Goal: Transaction & Acquisition: Purchase product/service

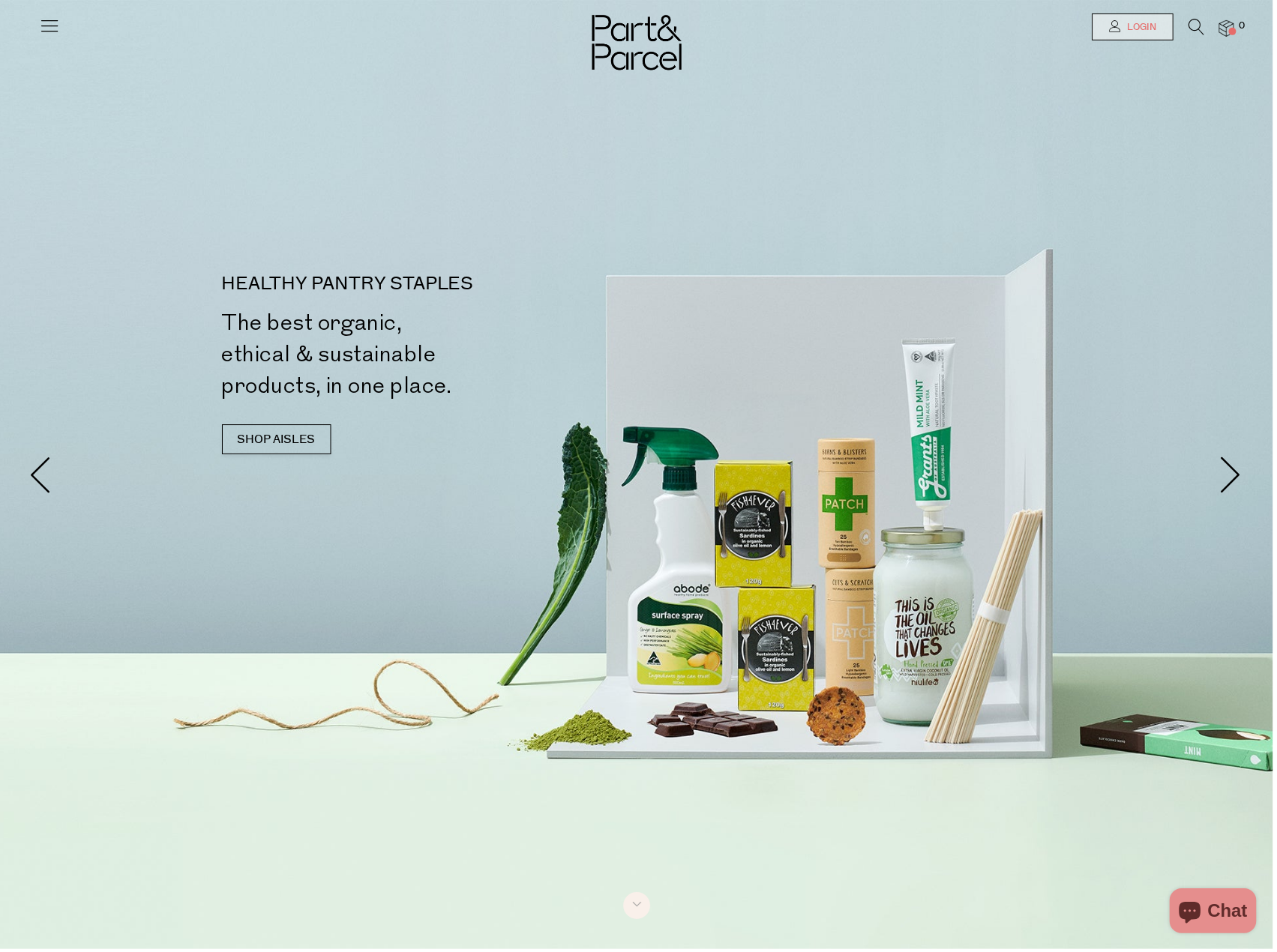
click at [1097, 29] on link "Login" at bounding box center [1136, 26] width 82 height 27
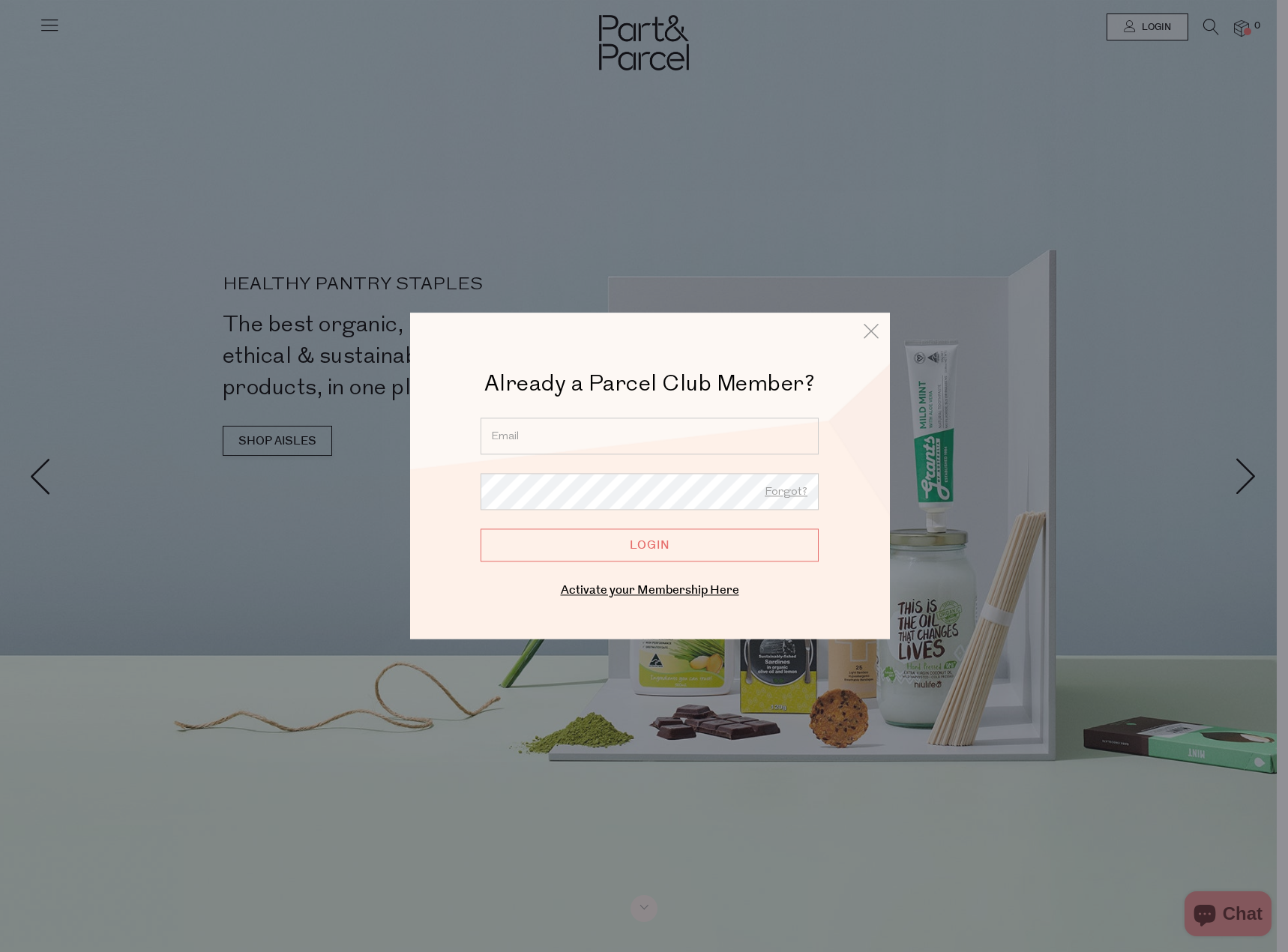
click at [672, 444] on input "email" at bounding box center [649, 436] width 338 height 37
type input "maddie.k1810@gmail.com"
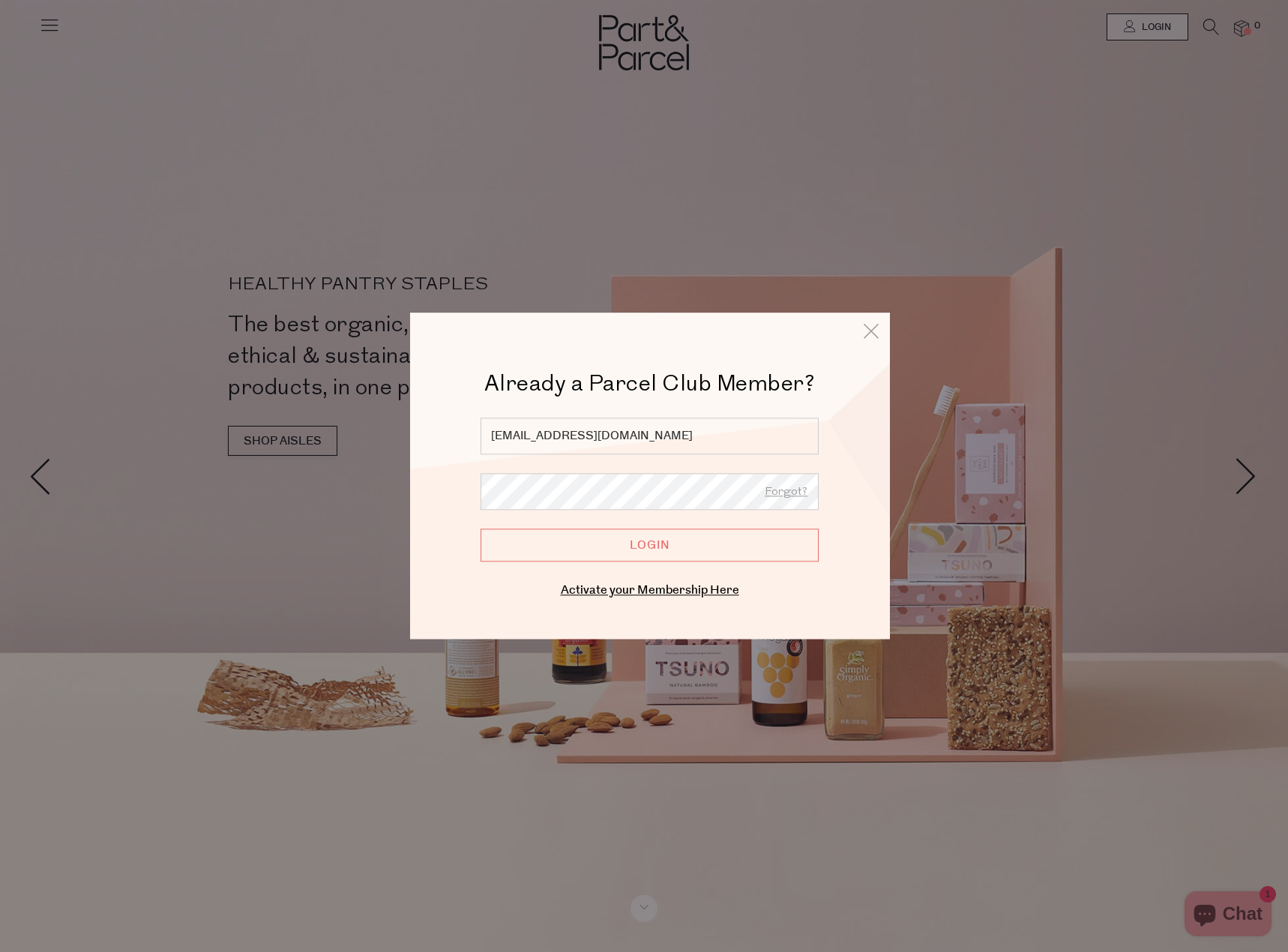
click at [480, 529] on input "Login" at bounding box center [649, 545] width 338 height 33
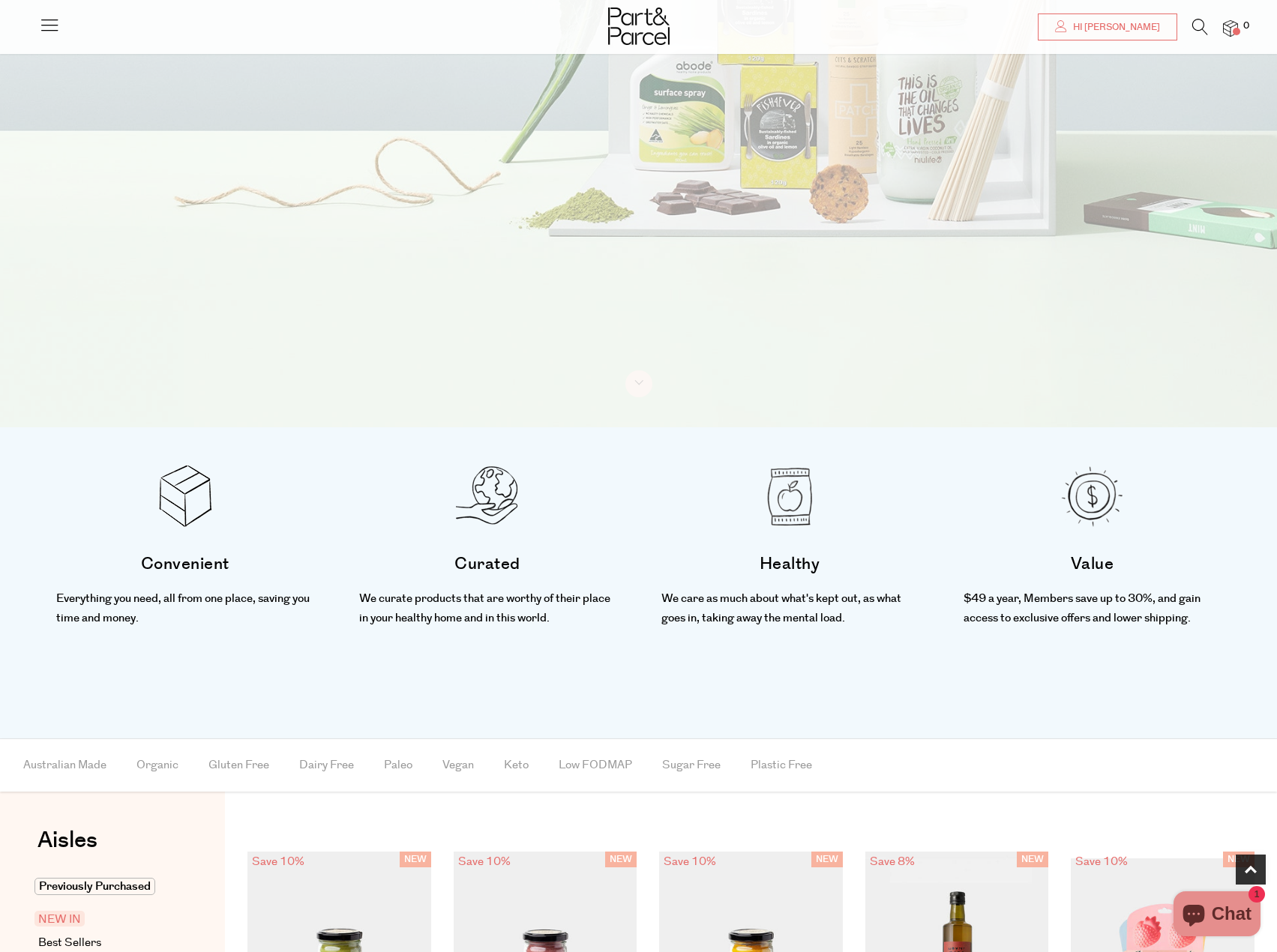
scroll to position [975, 0]
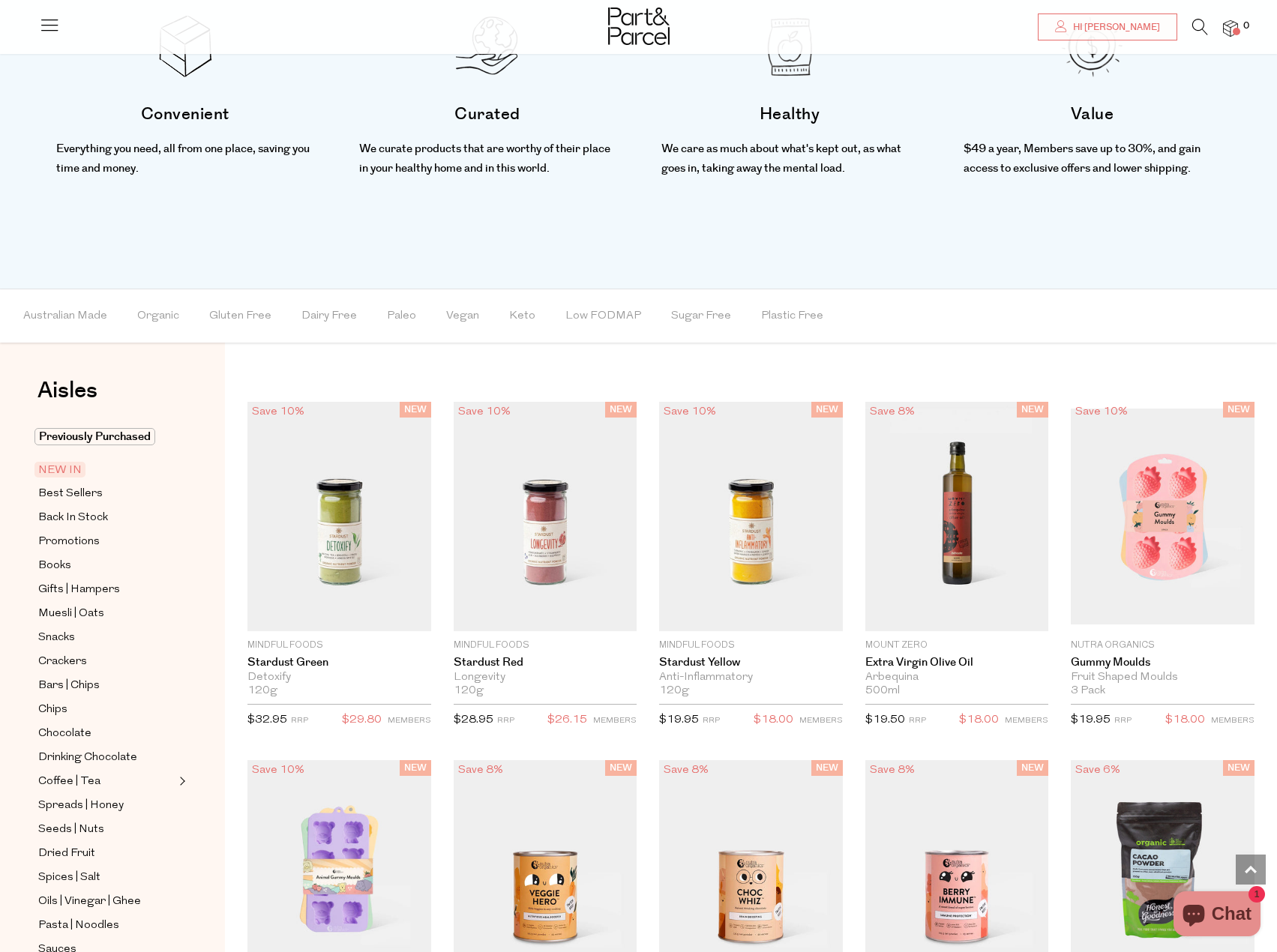
click at [1235, 35] on img at bounding box center [1230, 29] width 15 height 18
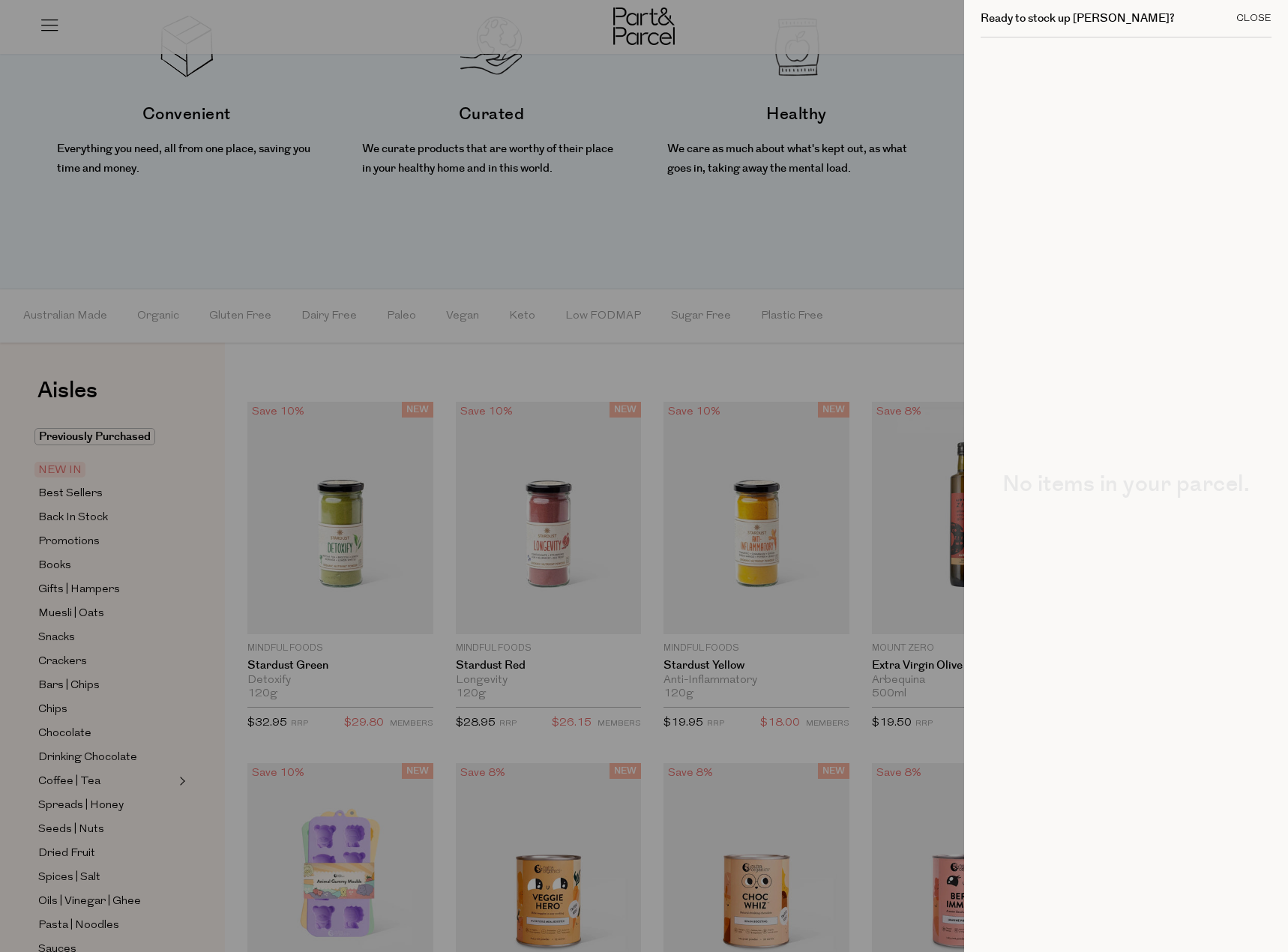
click at [1261, 13] on div "Close" at bounding box center [1254, 18] width 35 height 10
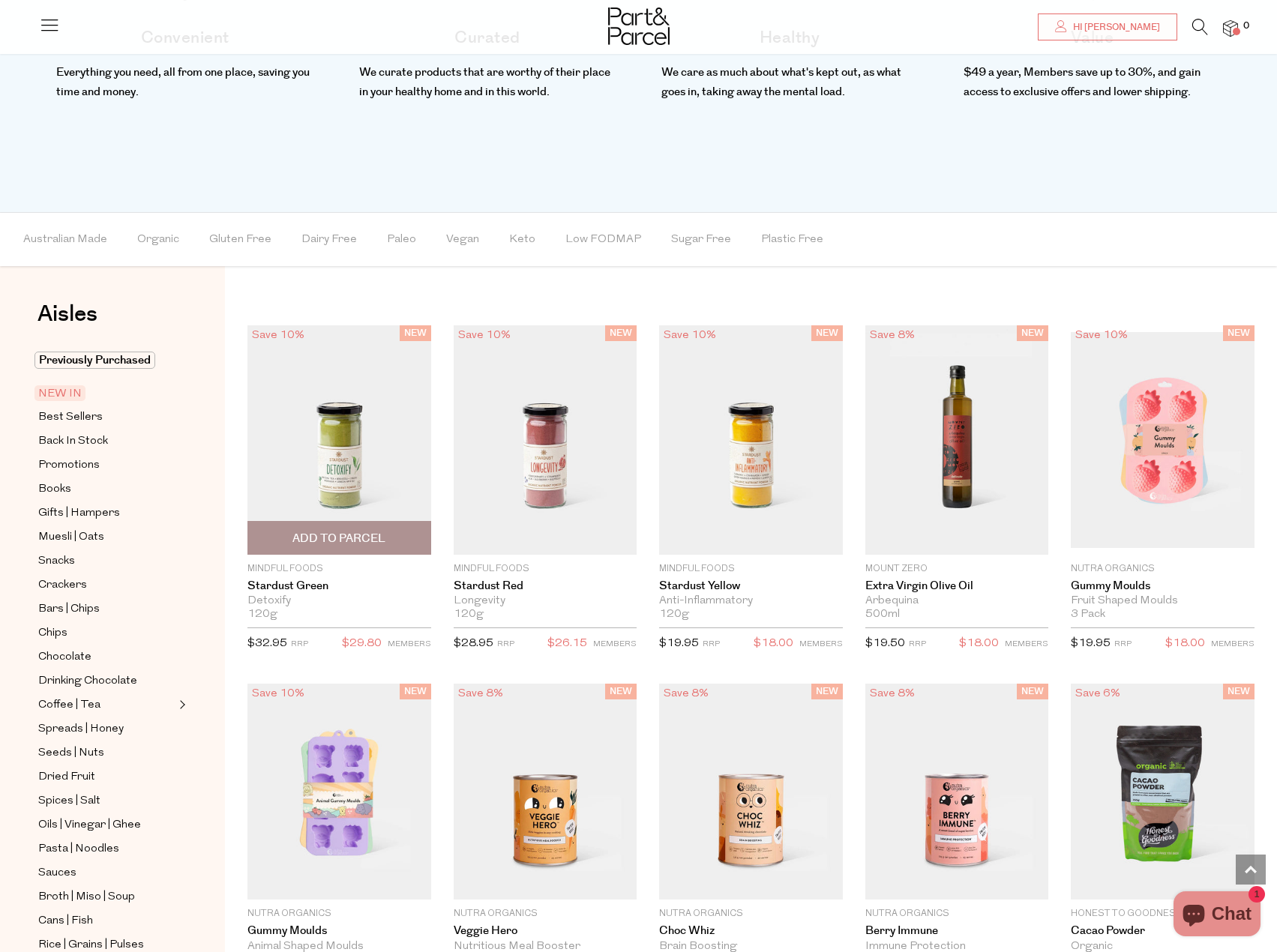
scroll to position [1125, 0]
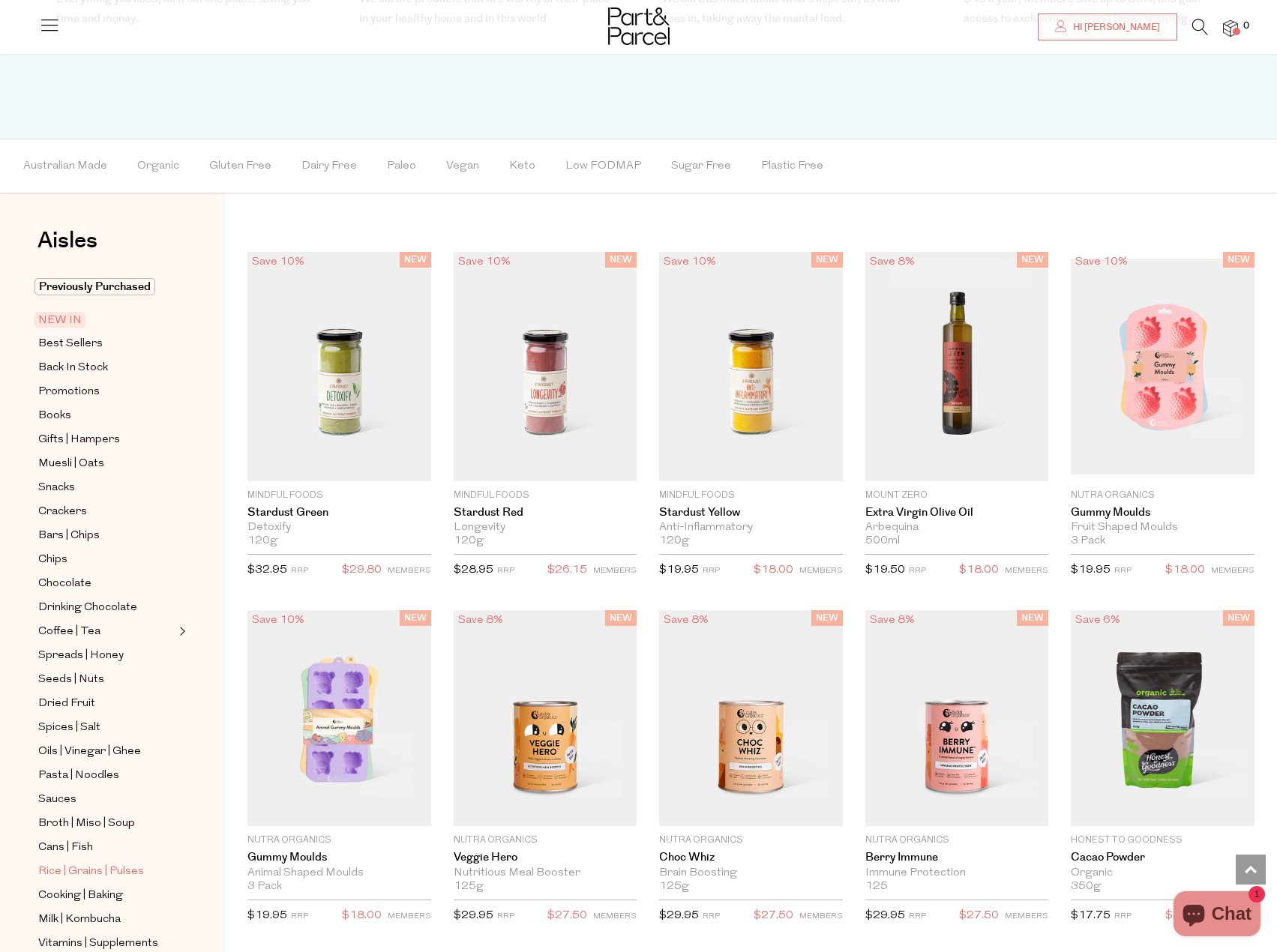
click at [71, 863] on span "Rice | Grains | Pulses" at bounding box center [91, 872] width 106 height 18
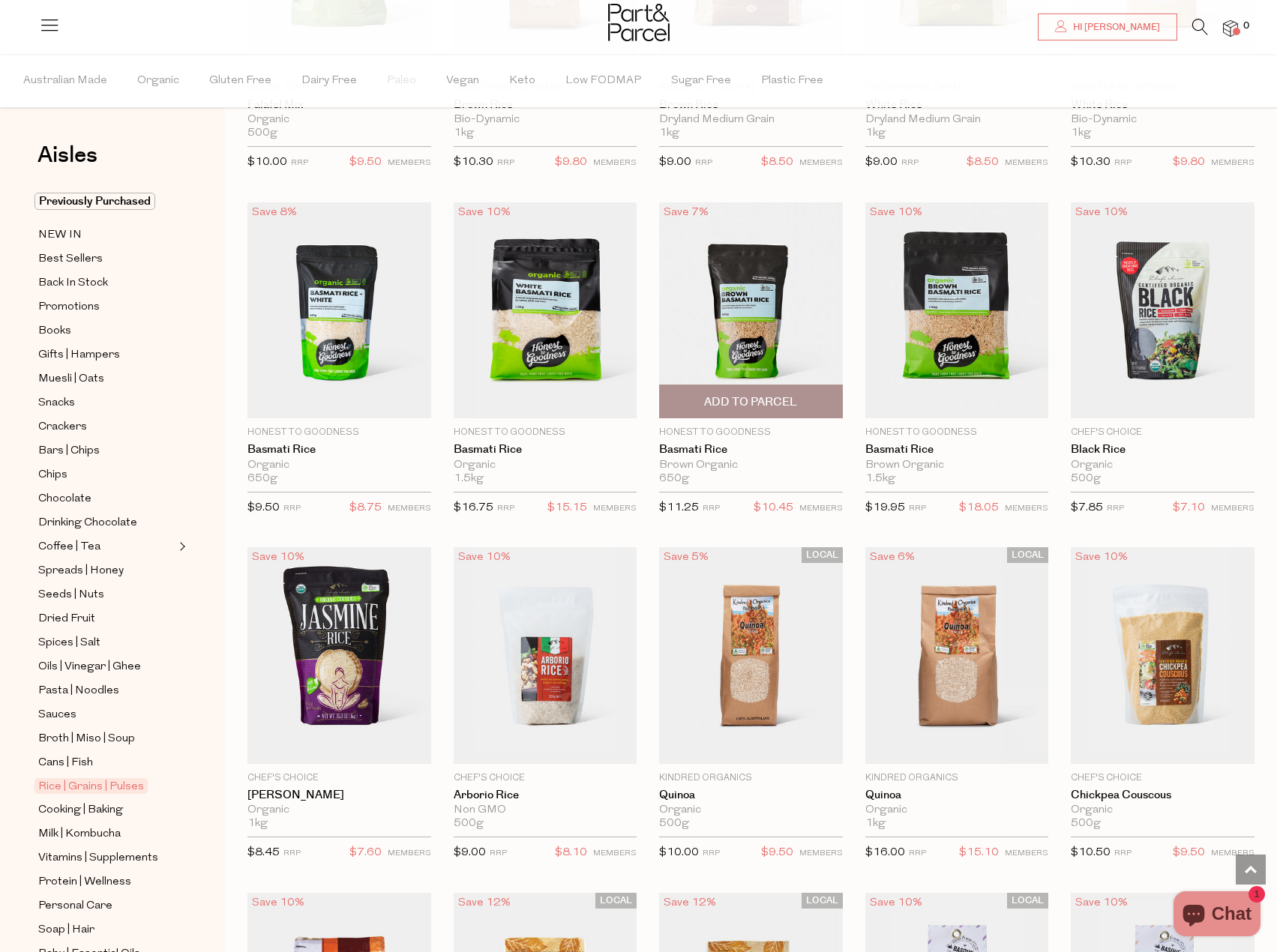
scroll to position [1047, 0]
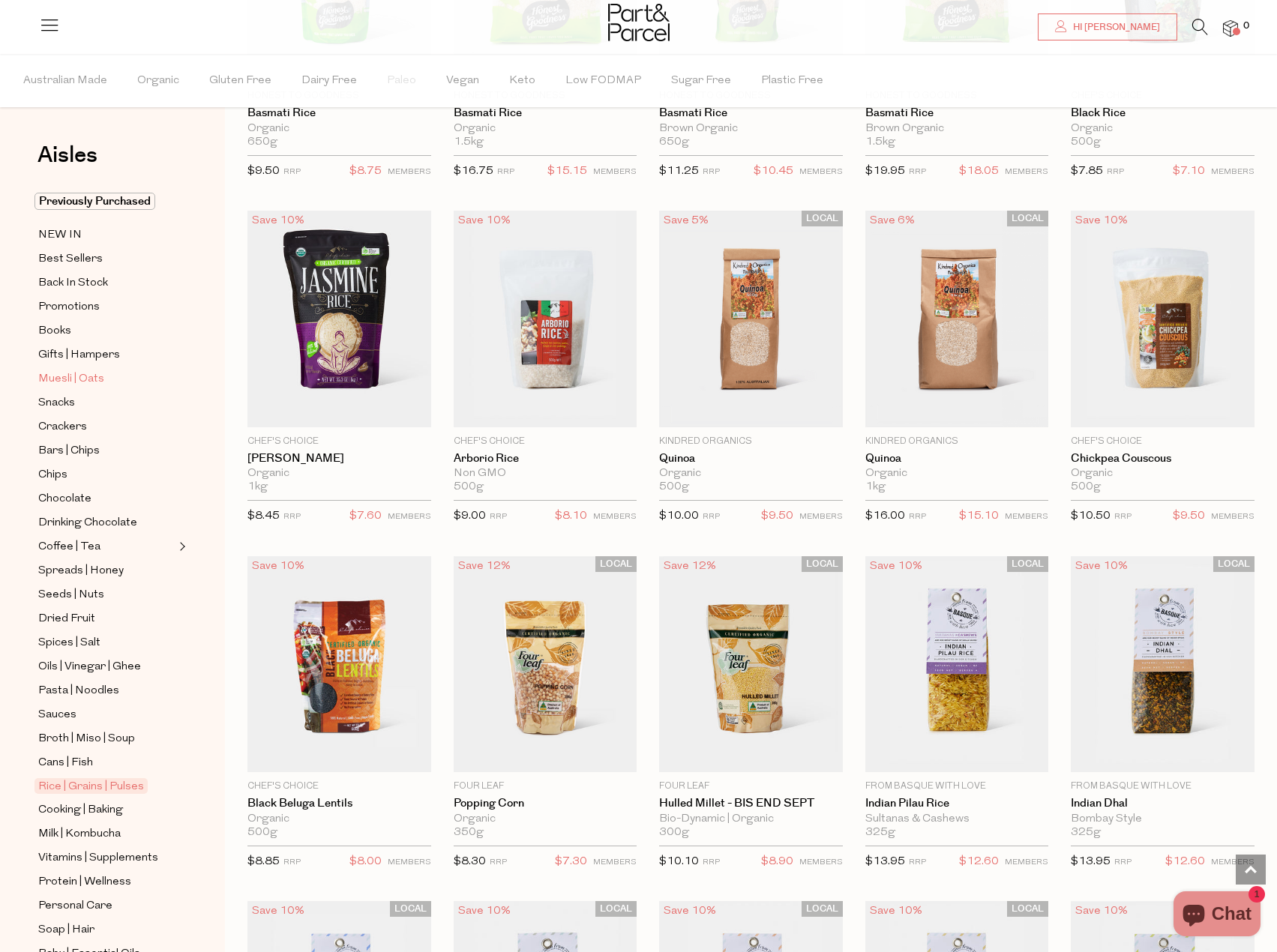
click at [79, 374] on span "Muesli | Oats" at bounding box center [71, 380] width 66 height 18
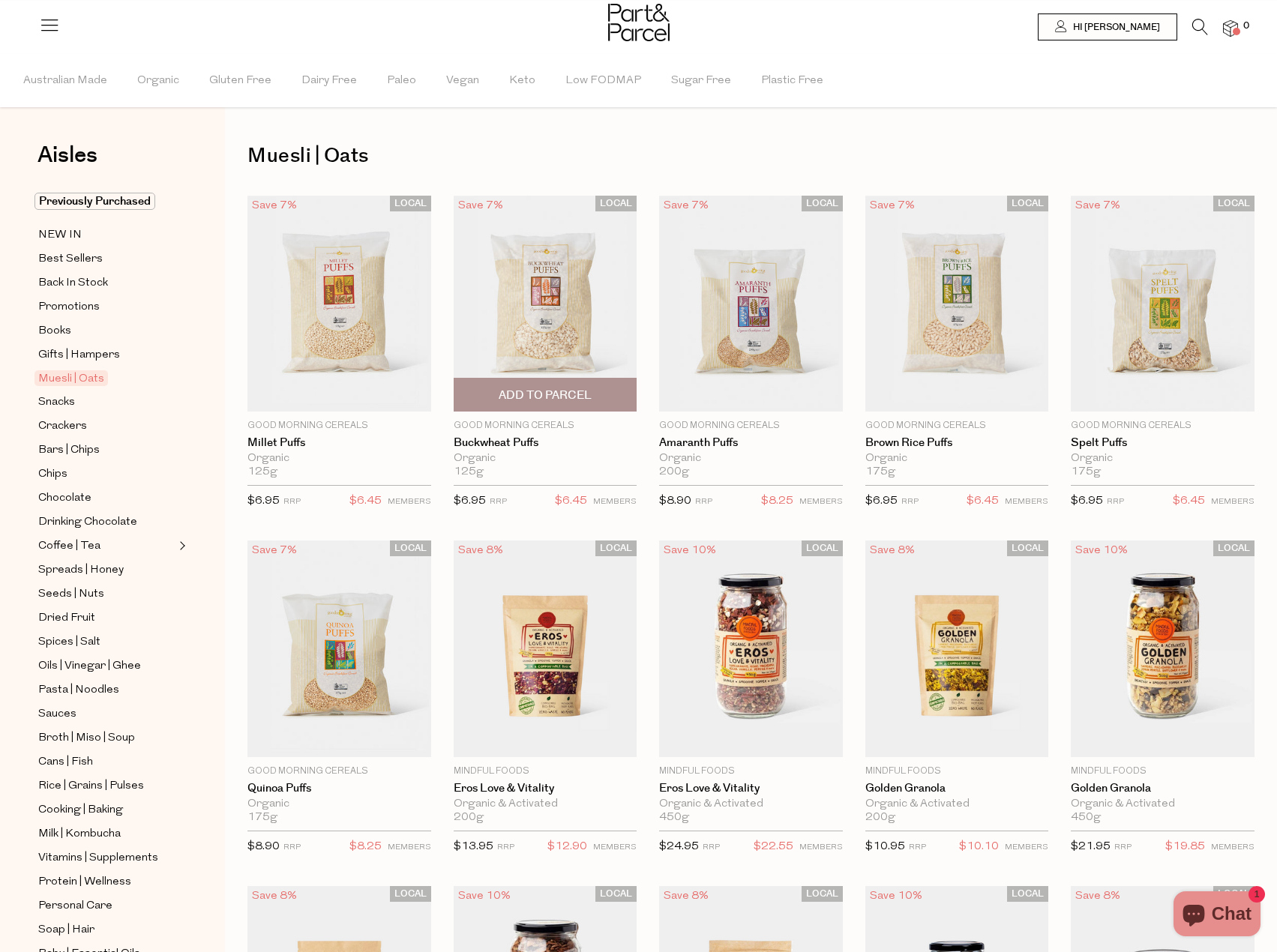
click at [592, 386] on span "Add To Parcel" at bounding box center [545, 394] width 174 height 32
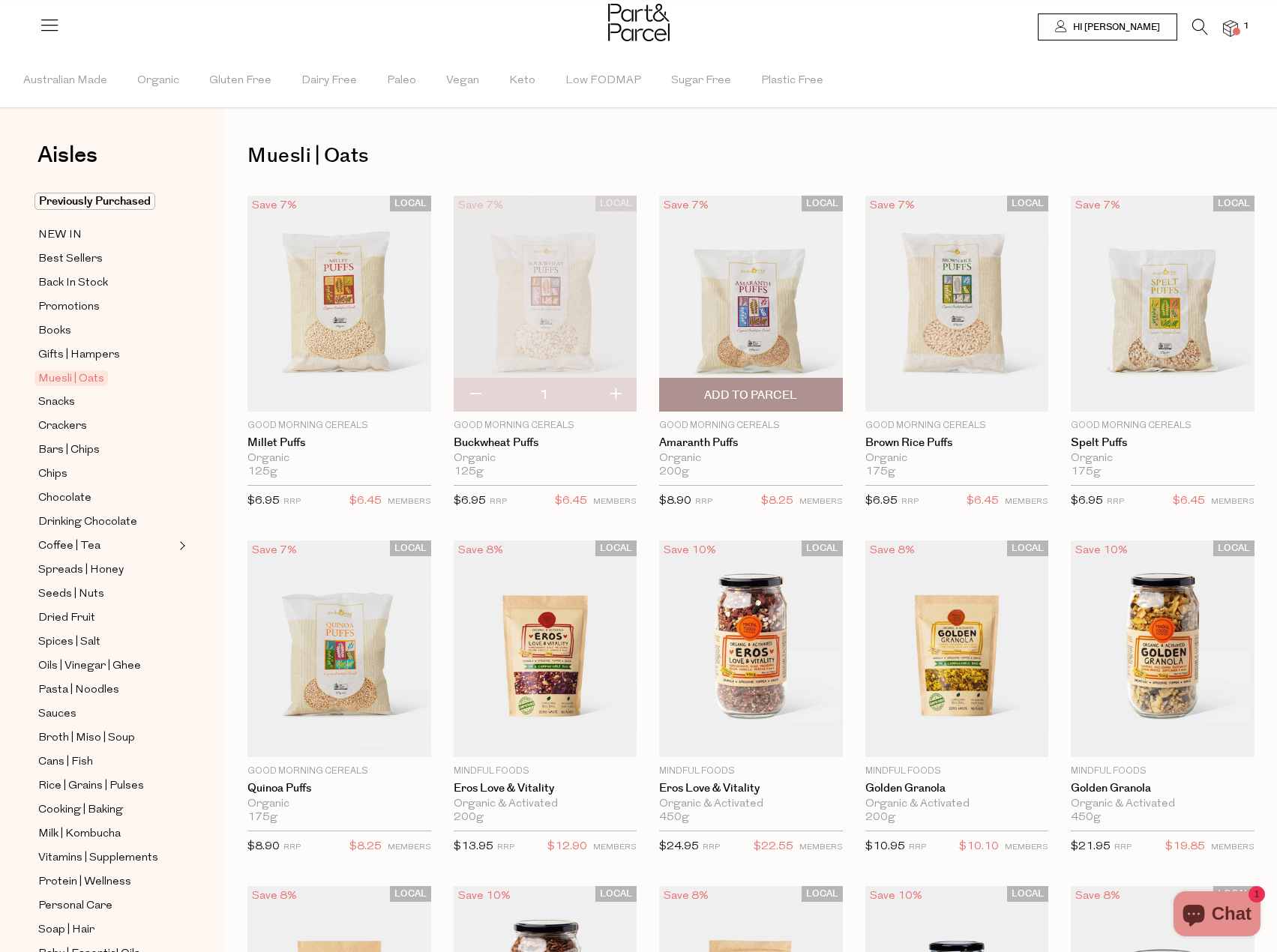
click at [737, 399] on span "Add To Parcel" at bounding box center [750, 395] width 93 height 16
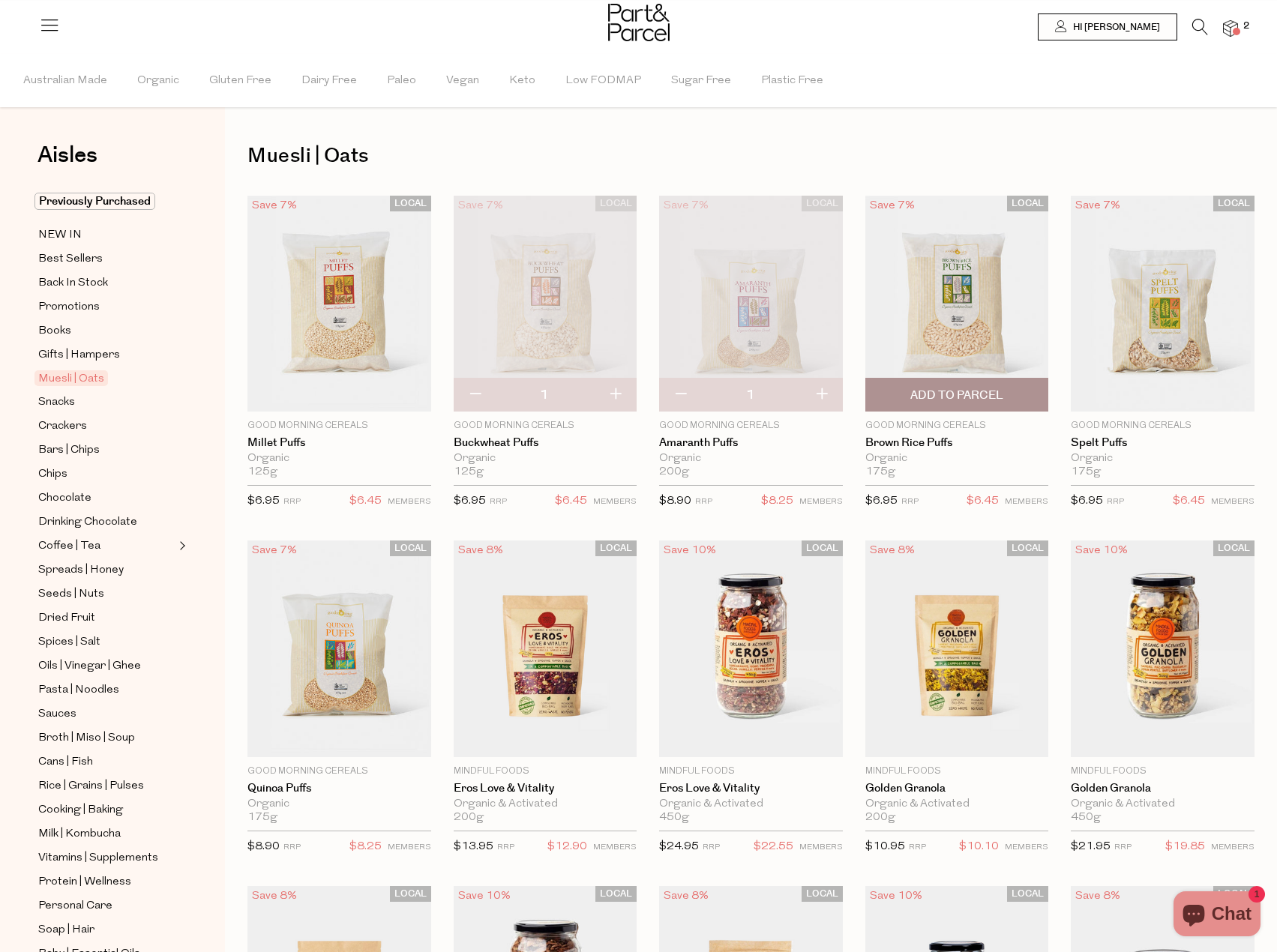
click at [921, 400] on span "Add To Parcel" at bounding box center [956, 395] width 93 height 16
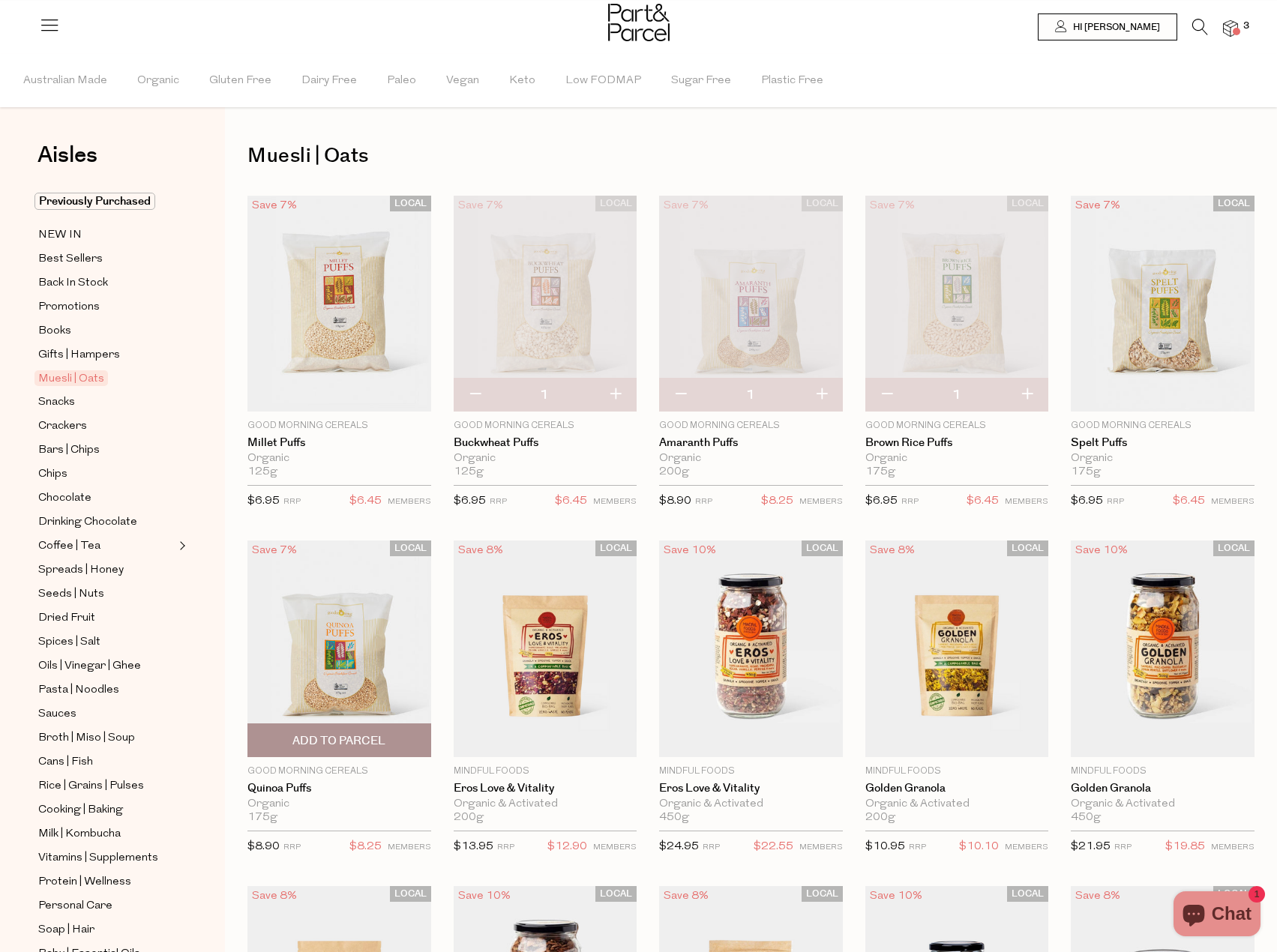
click at [351, 734] on span "Add To Parcel" at bounding box center [339, 742] width 93 height 16
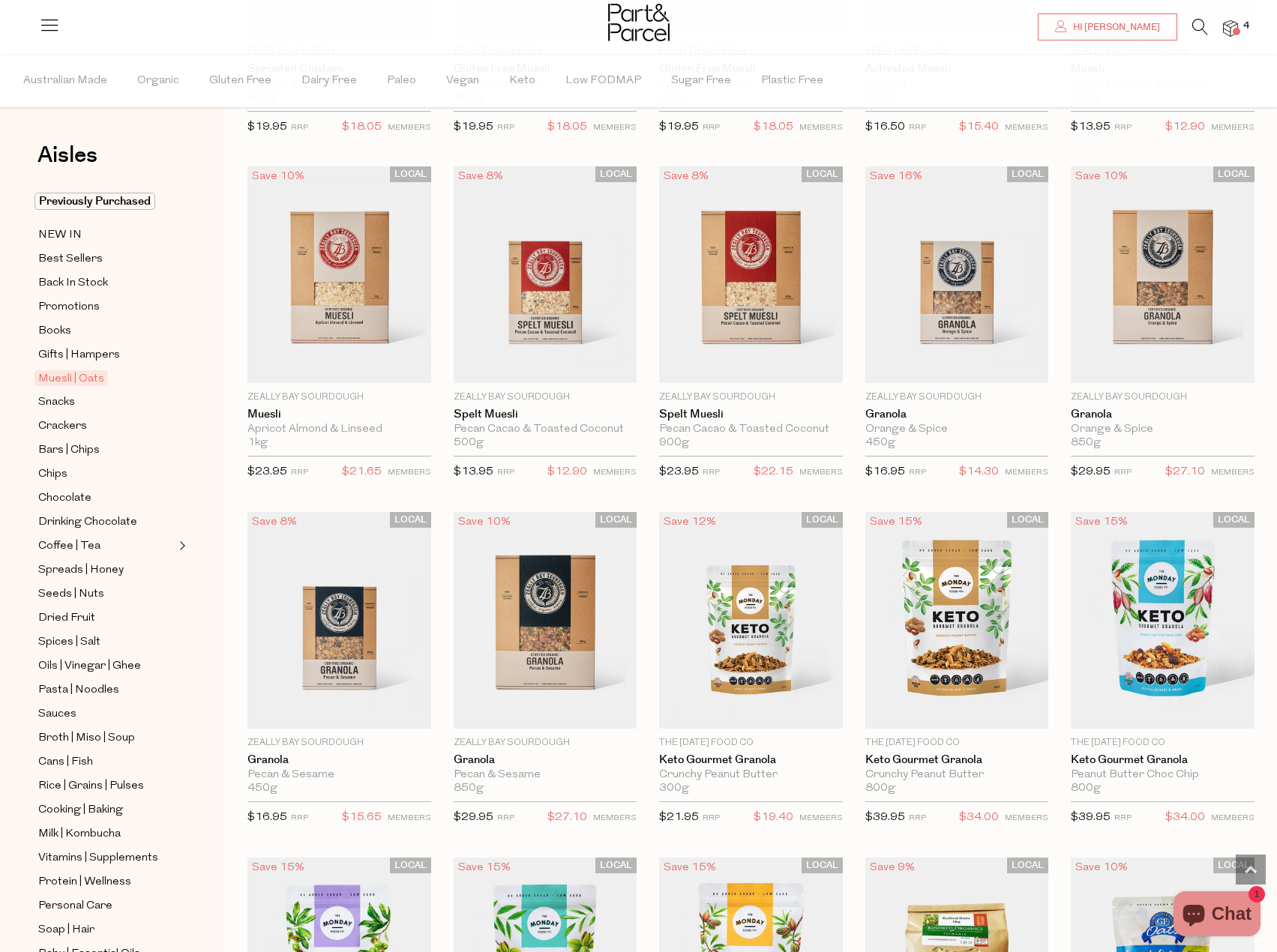
scroll to position [2099, 0]
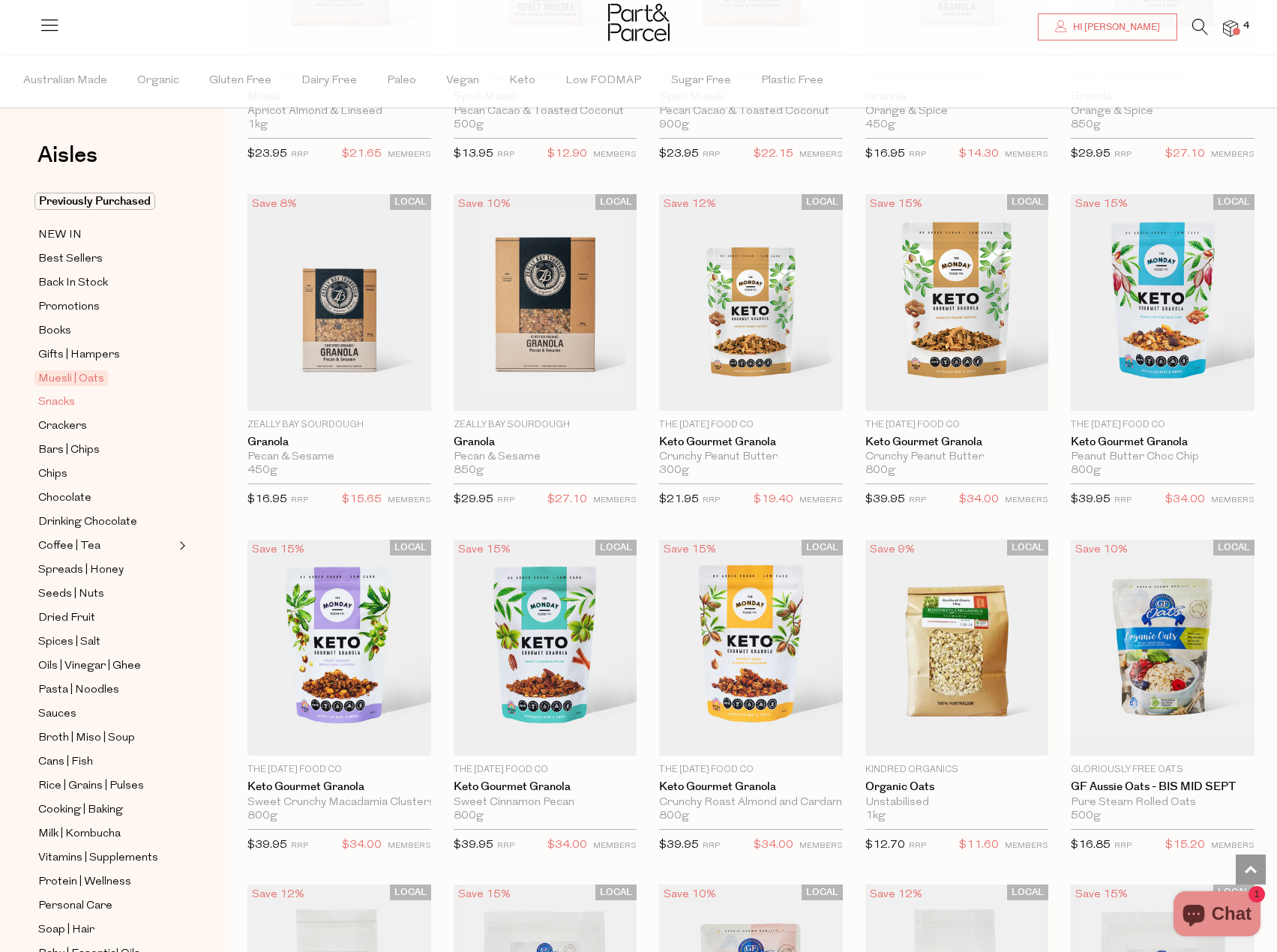
click at [57, 394] on span "Snacks" at bounding box center [57, 402] width 37 height 18
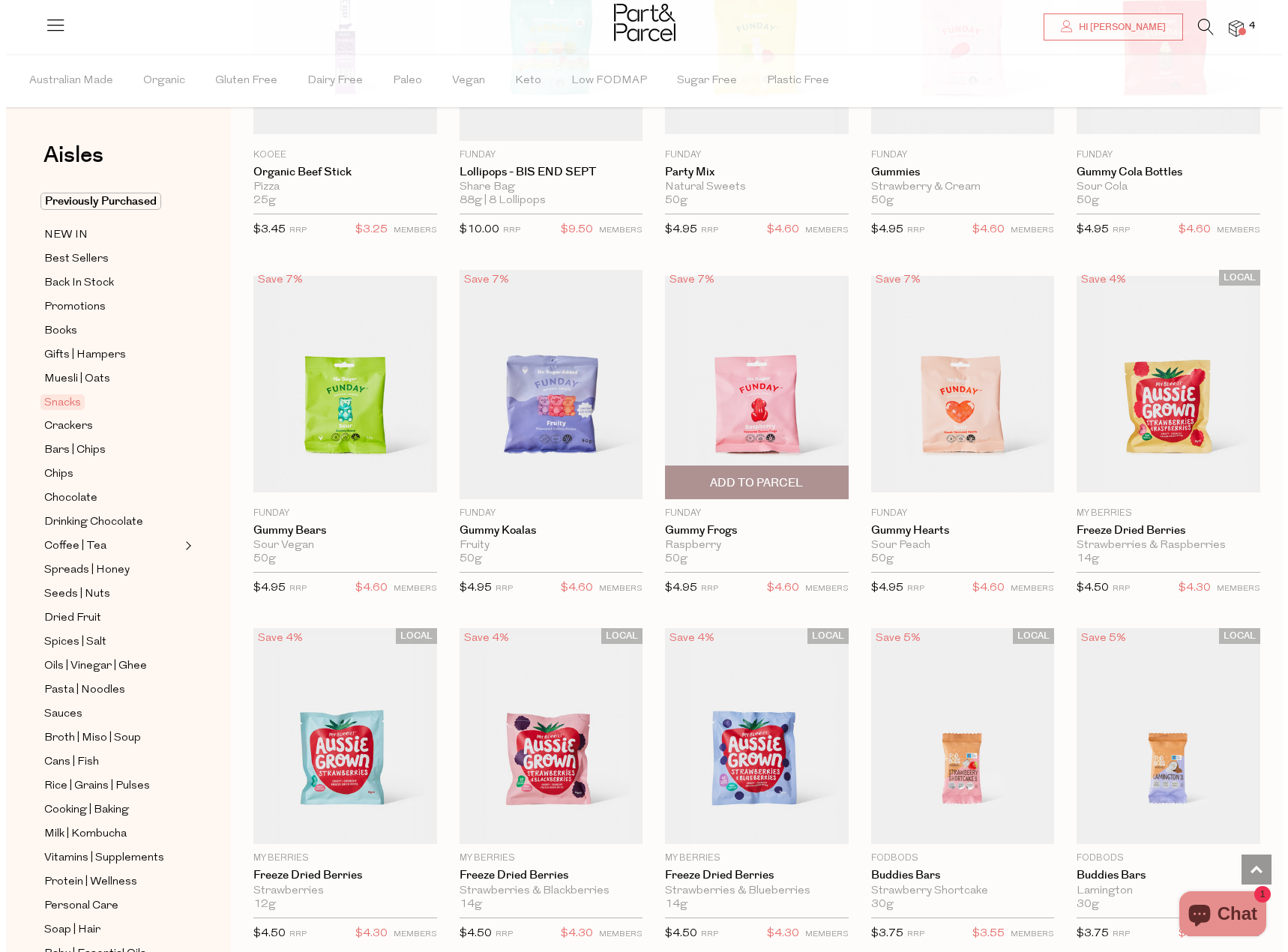
scroll to position [1508, 0]
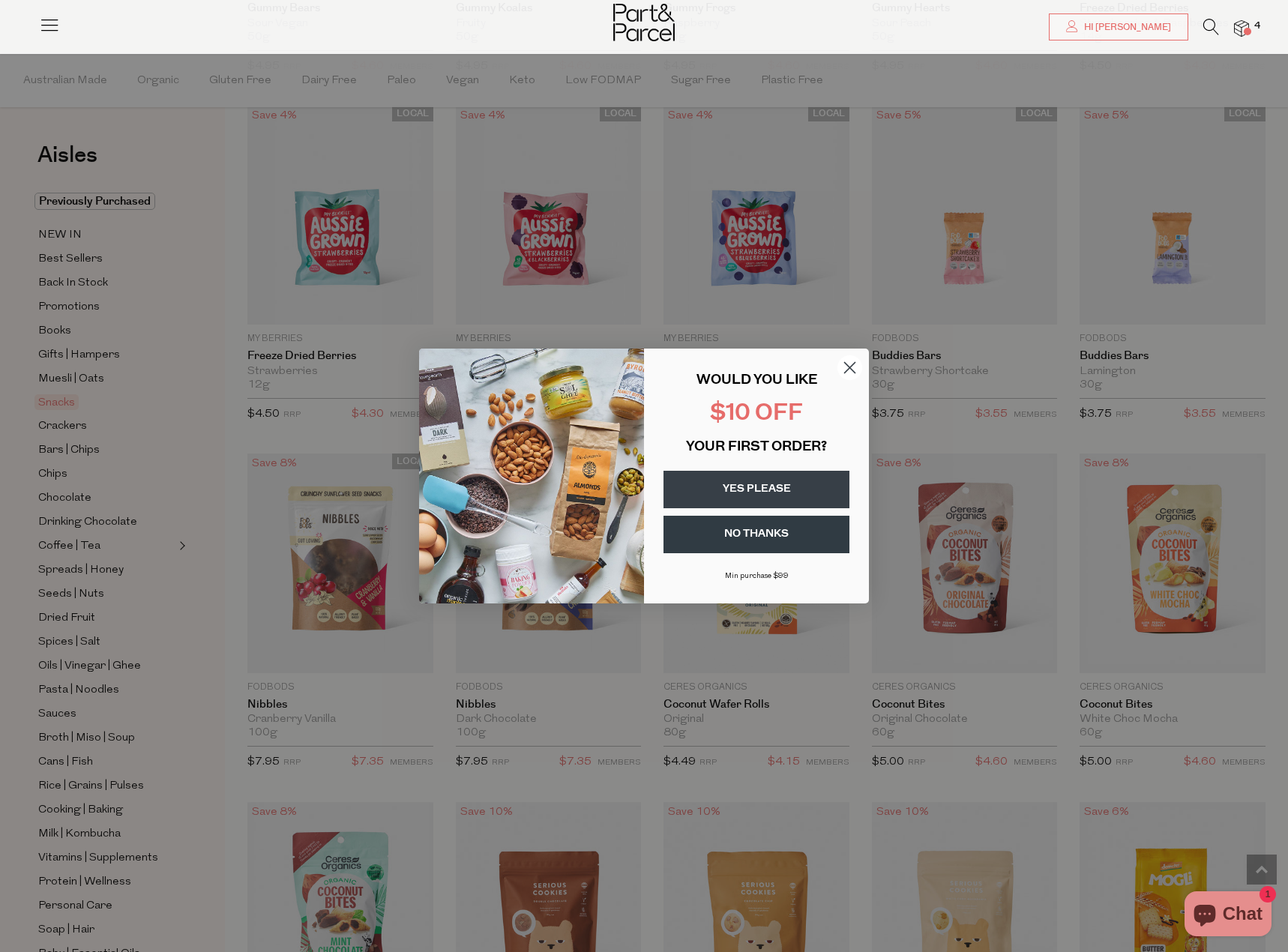
click at [848, 366] on circle "Close dialog" at bounding box center [849, 367] width 25 height 25
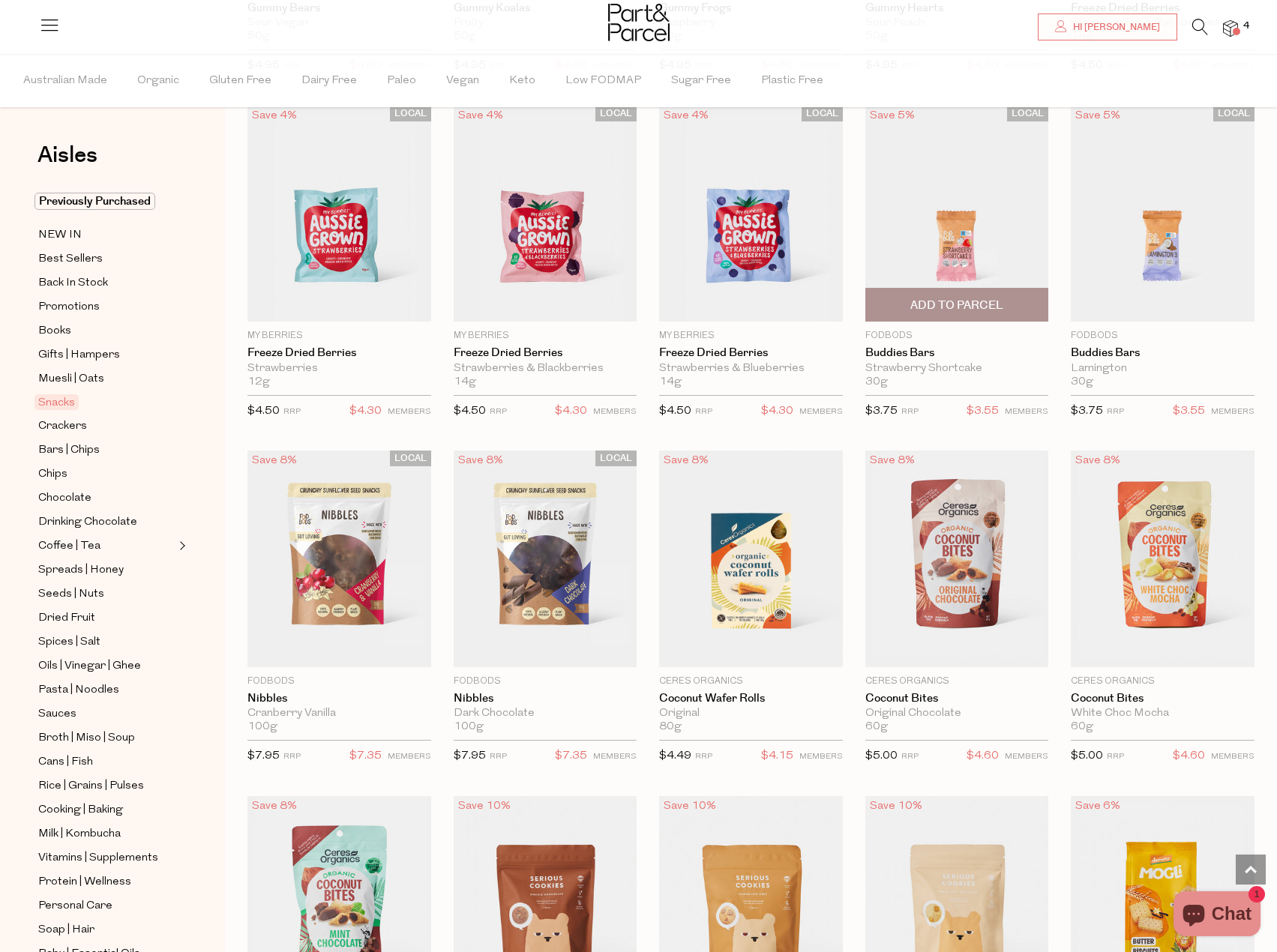
scroll to position [1647, 0]
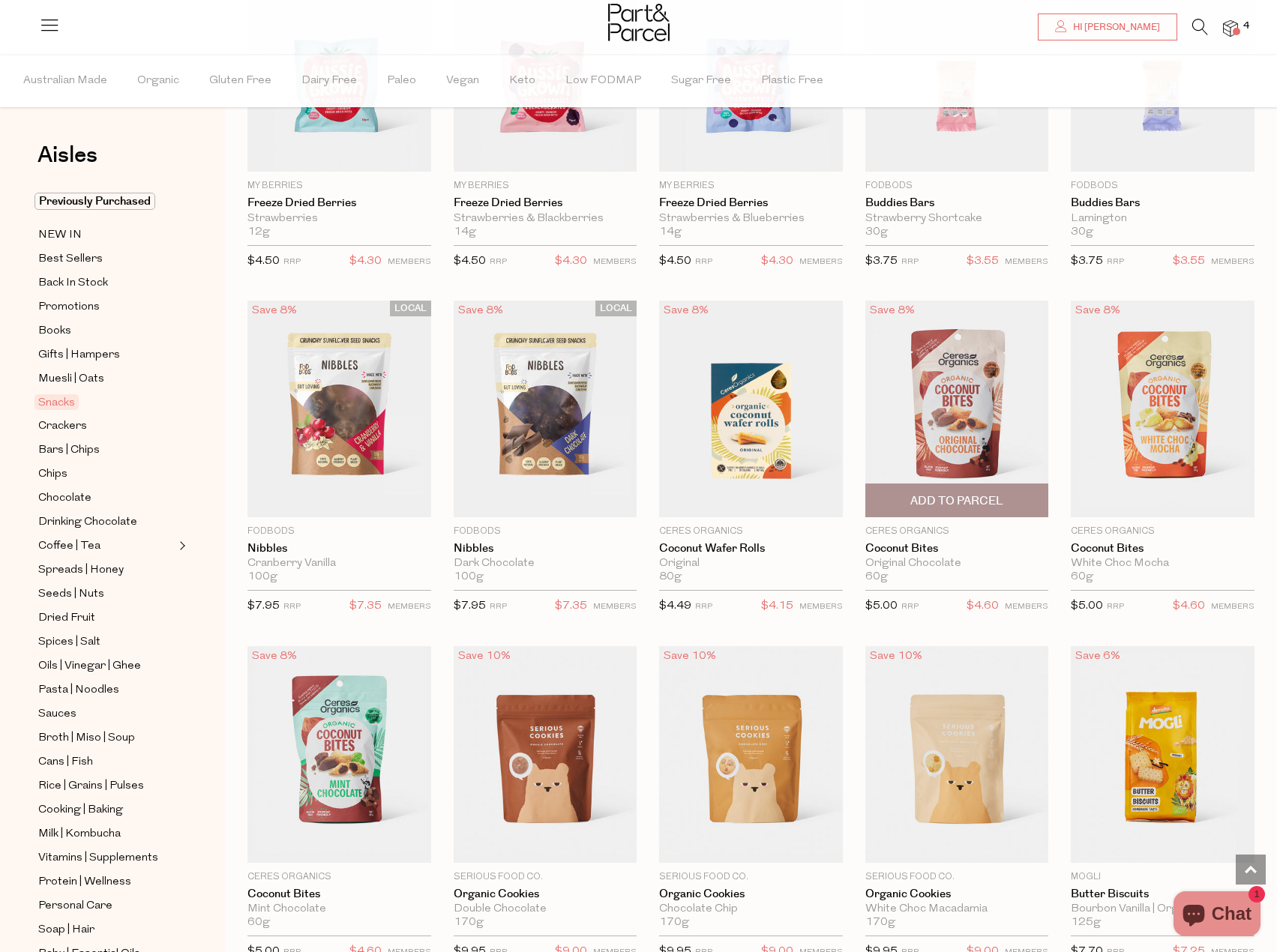
click at [959, 502] on span "Add To Parcel" at bounding box center [956, 501] width 93 height 16
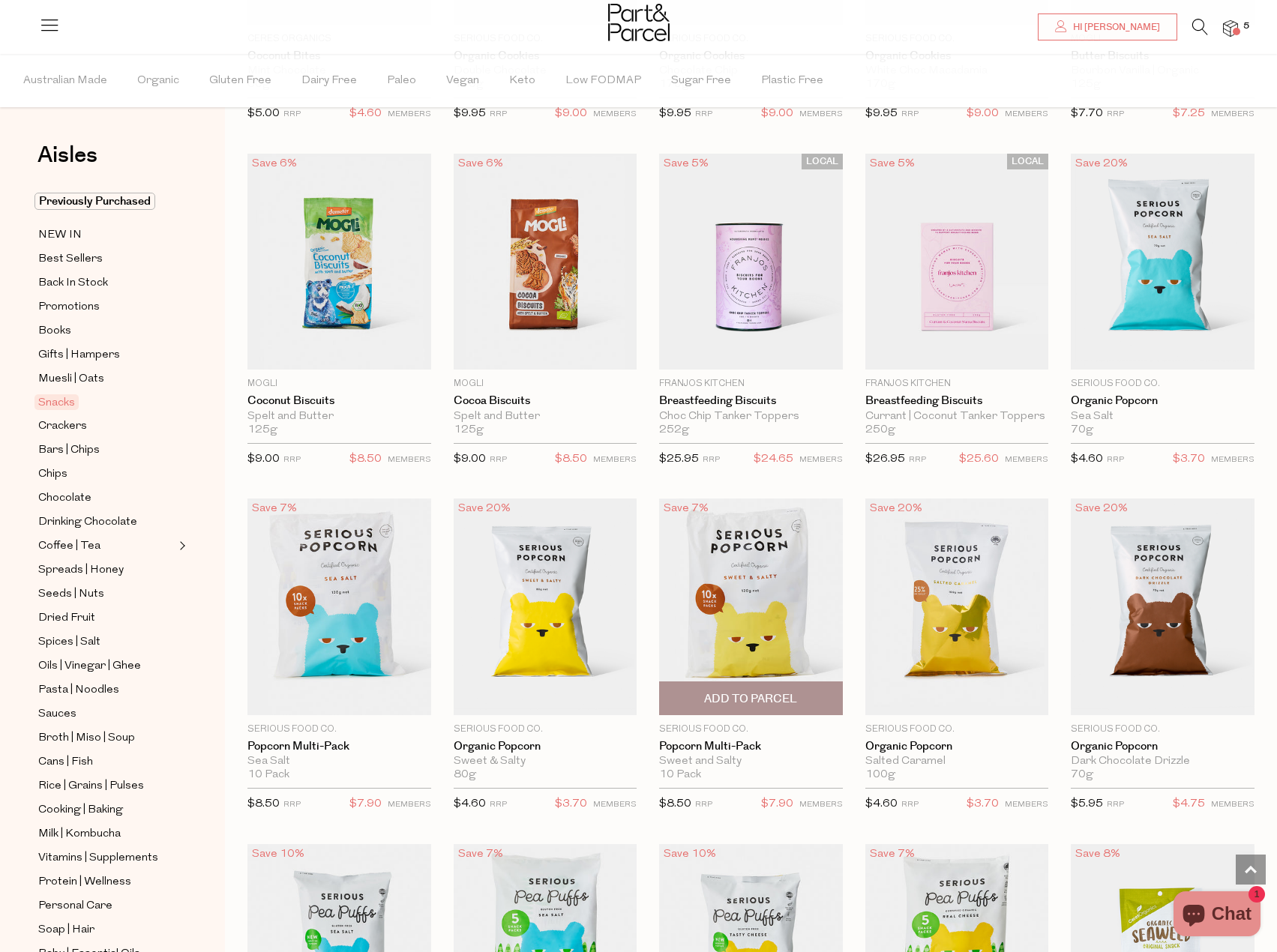
scroll to position [2547, 0]
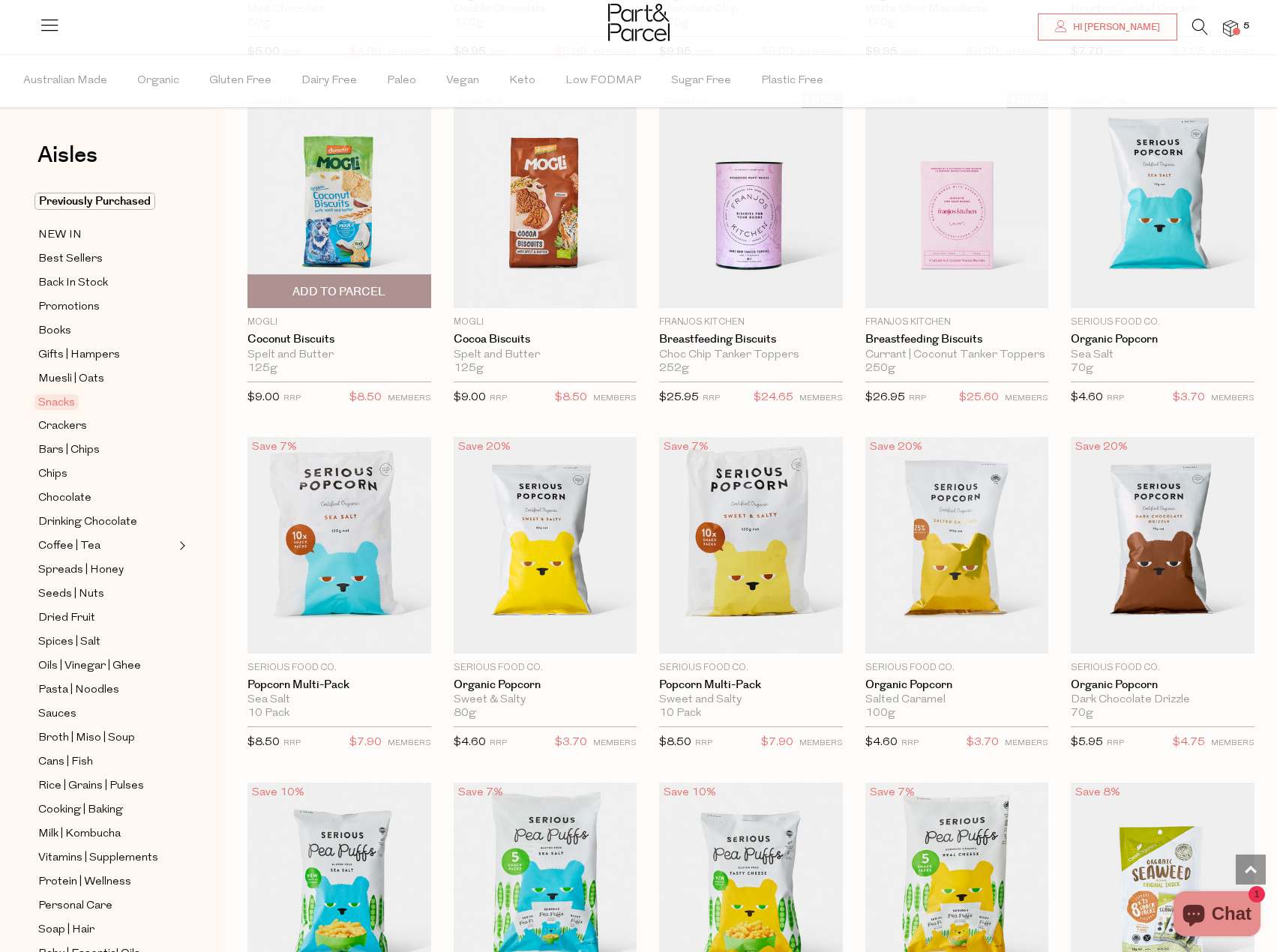
click at [371, 286] on span "Add To Parcel" at bounding box center [339, 292] width 93 height 16
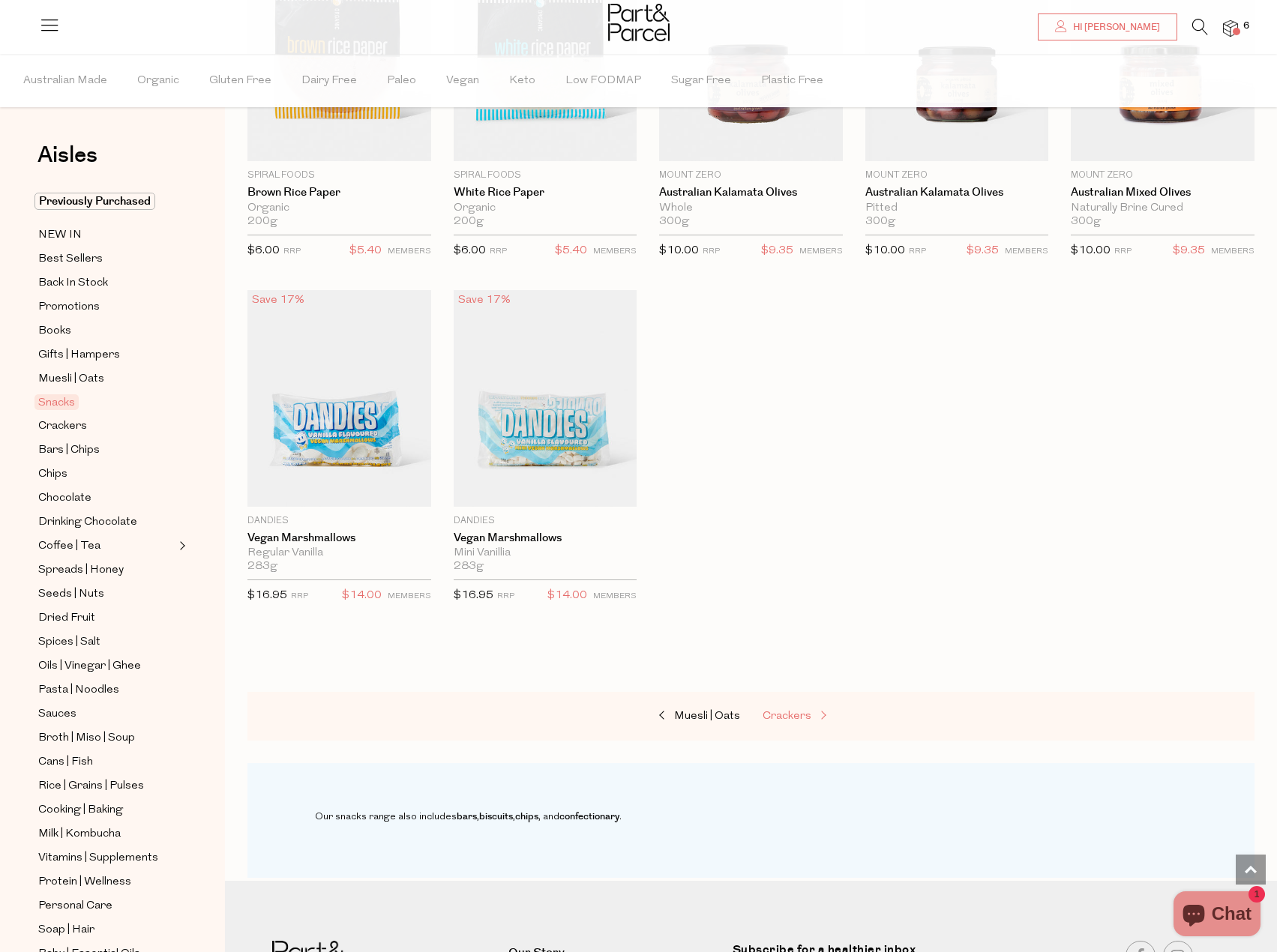
scroll to position [4422, 0]
click at [74, 423] on span "Crackers" at bounding box center [63, 426] width 49 height 18
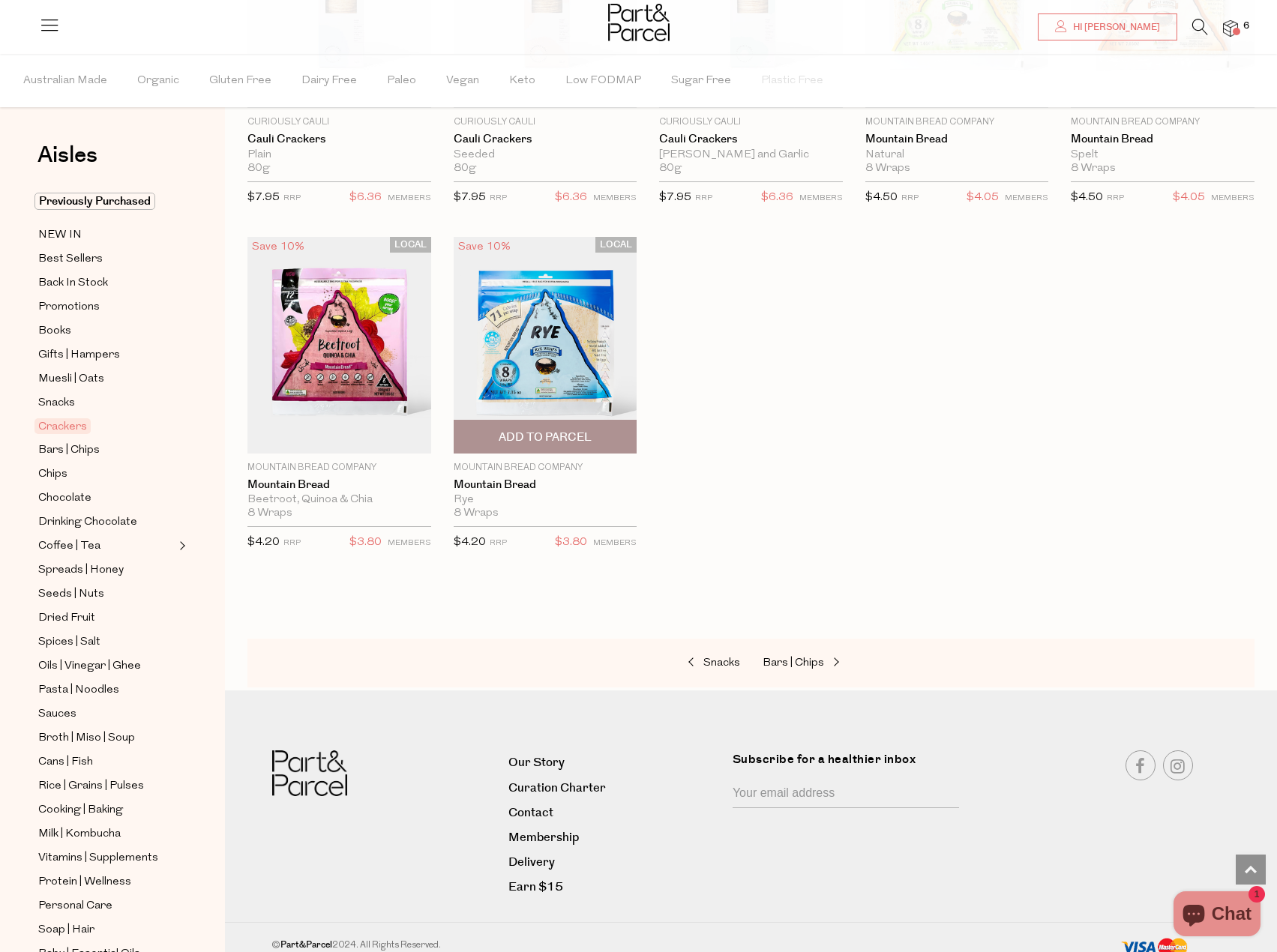
scroll to position [2384, 0]
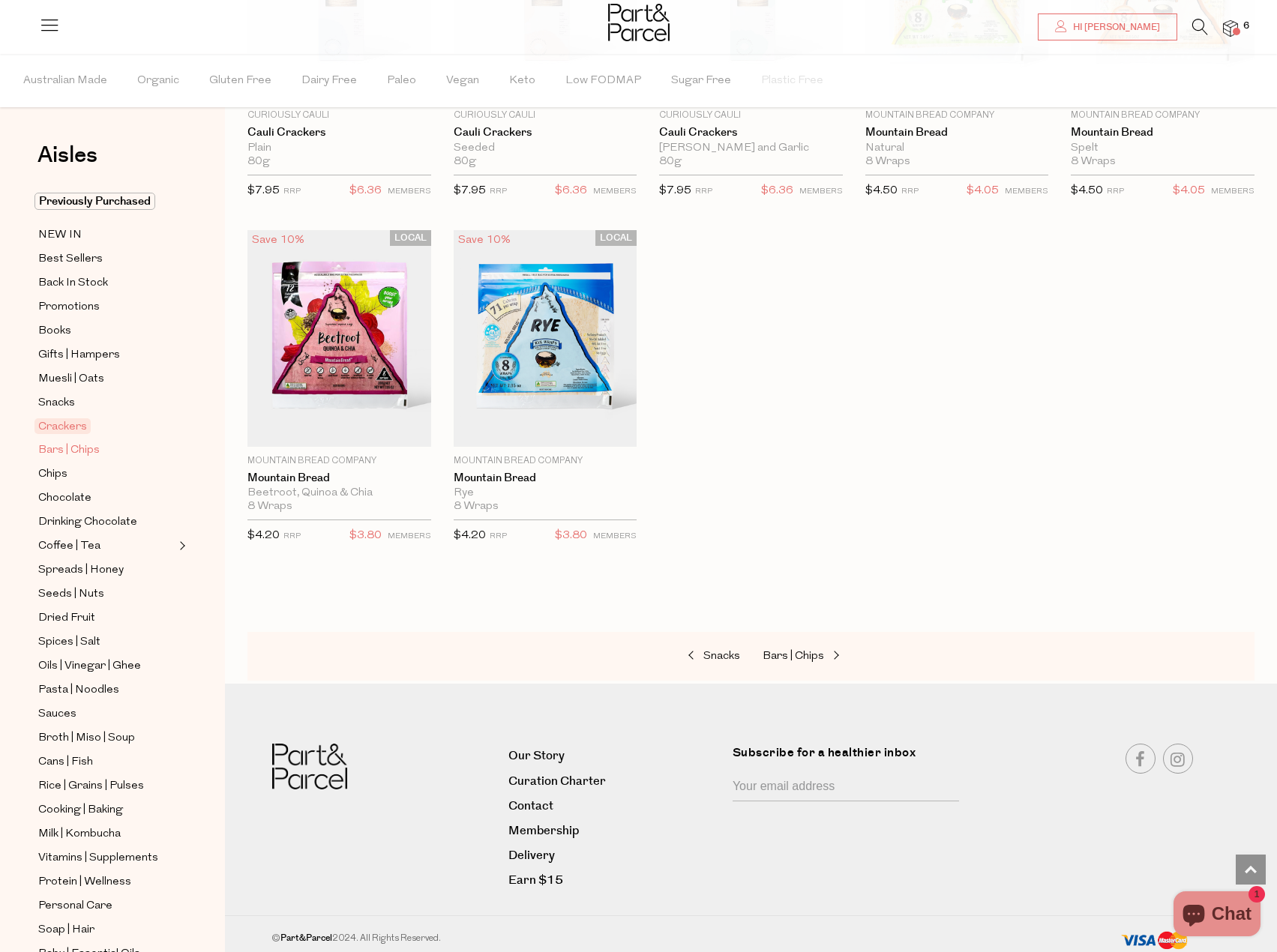
click at [96, 442] on span "Bars | Chips" at bounding box center [69, 451] width 61 height 18
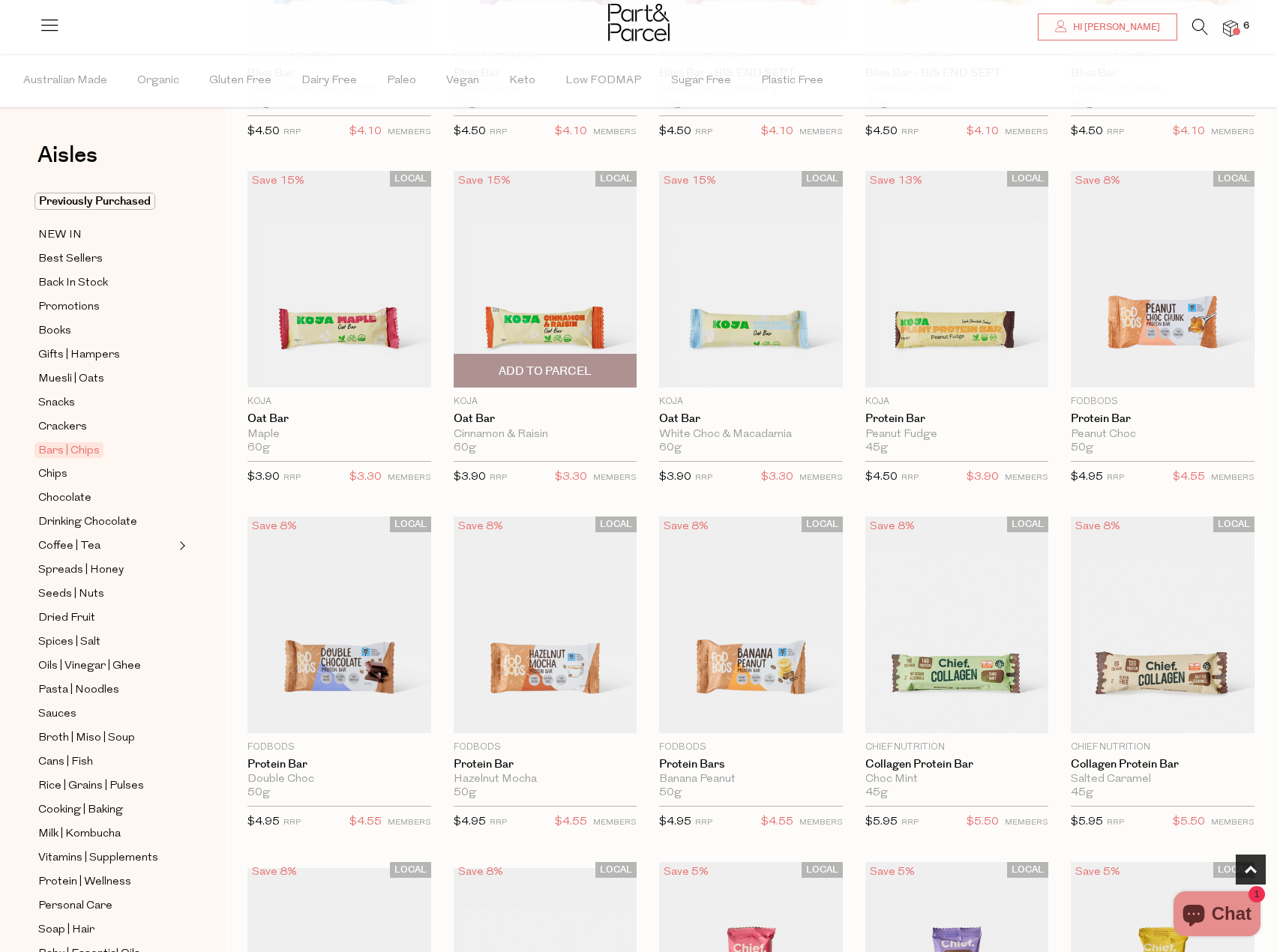
scroll to position [375, 0]
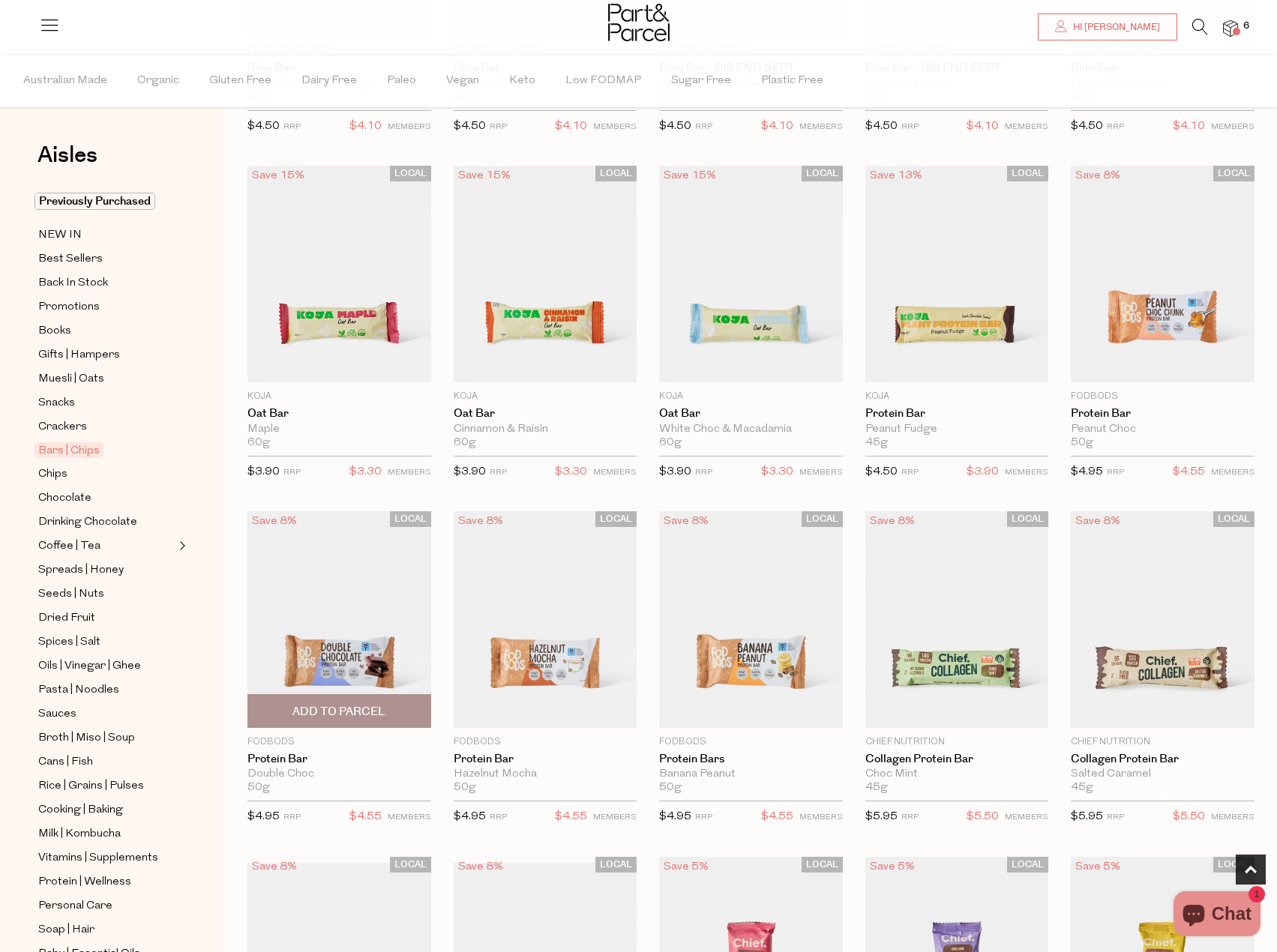
click at [363, 717] on span "Add To Parcel" at bounding box center [339, 712] width 93 height 16
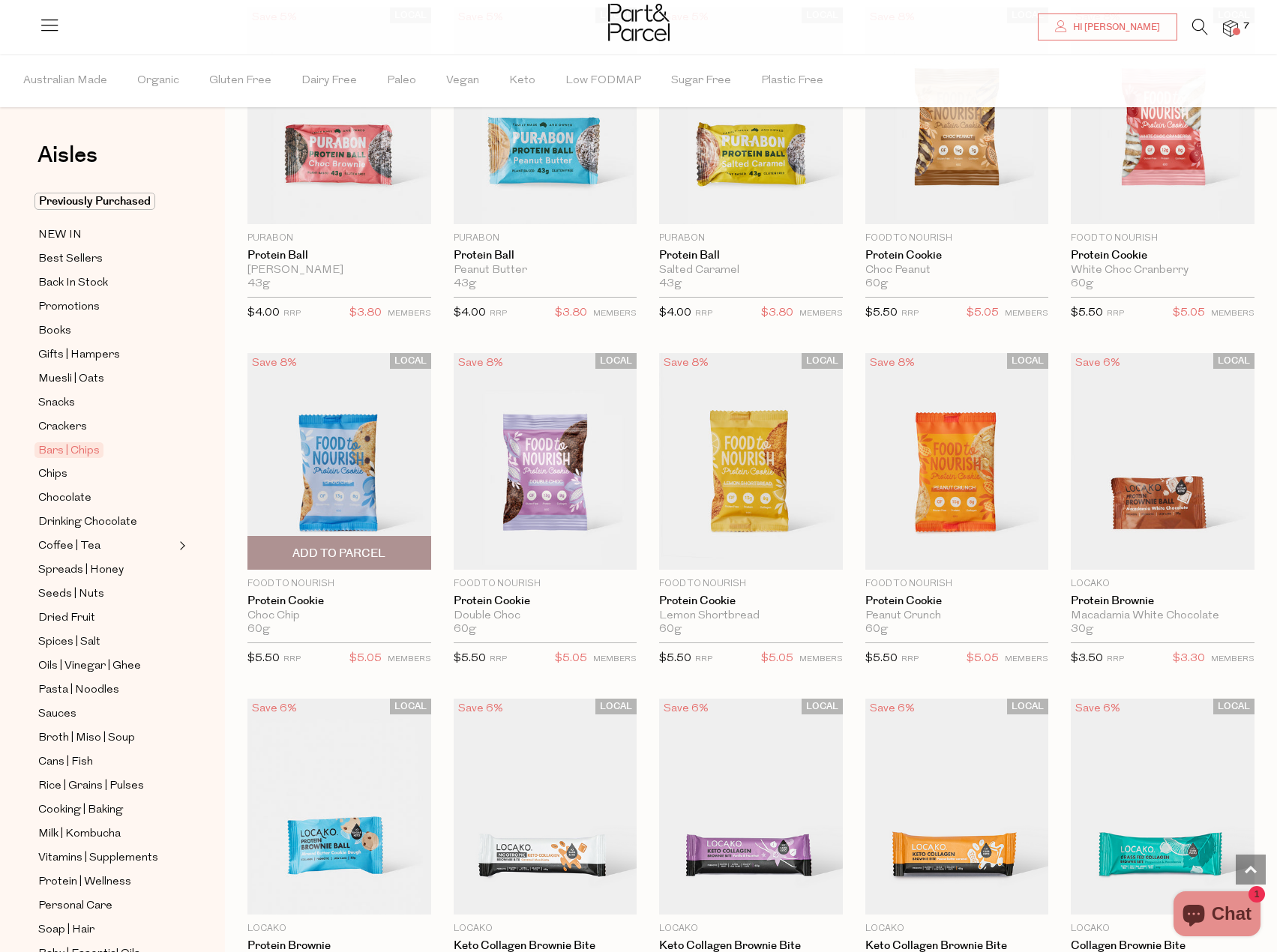
scroll to position [3074, 0]
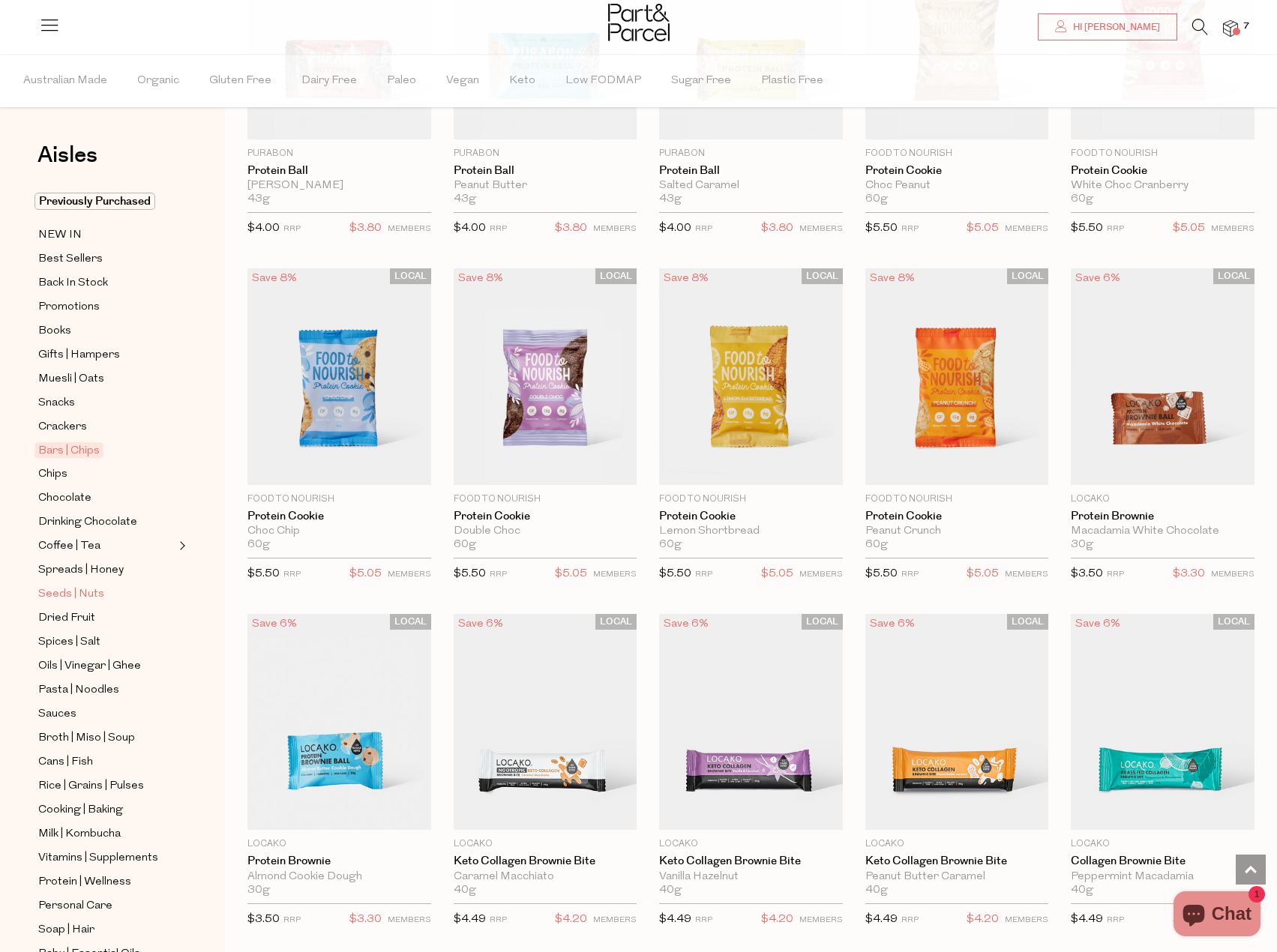
click at [96, 586] on span "Seeds | Nuts" at bounding box center [71, 594] width 66 height 18
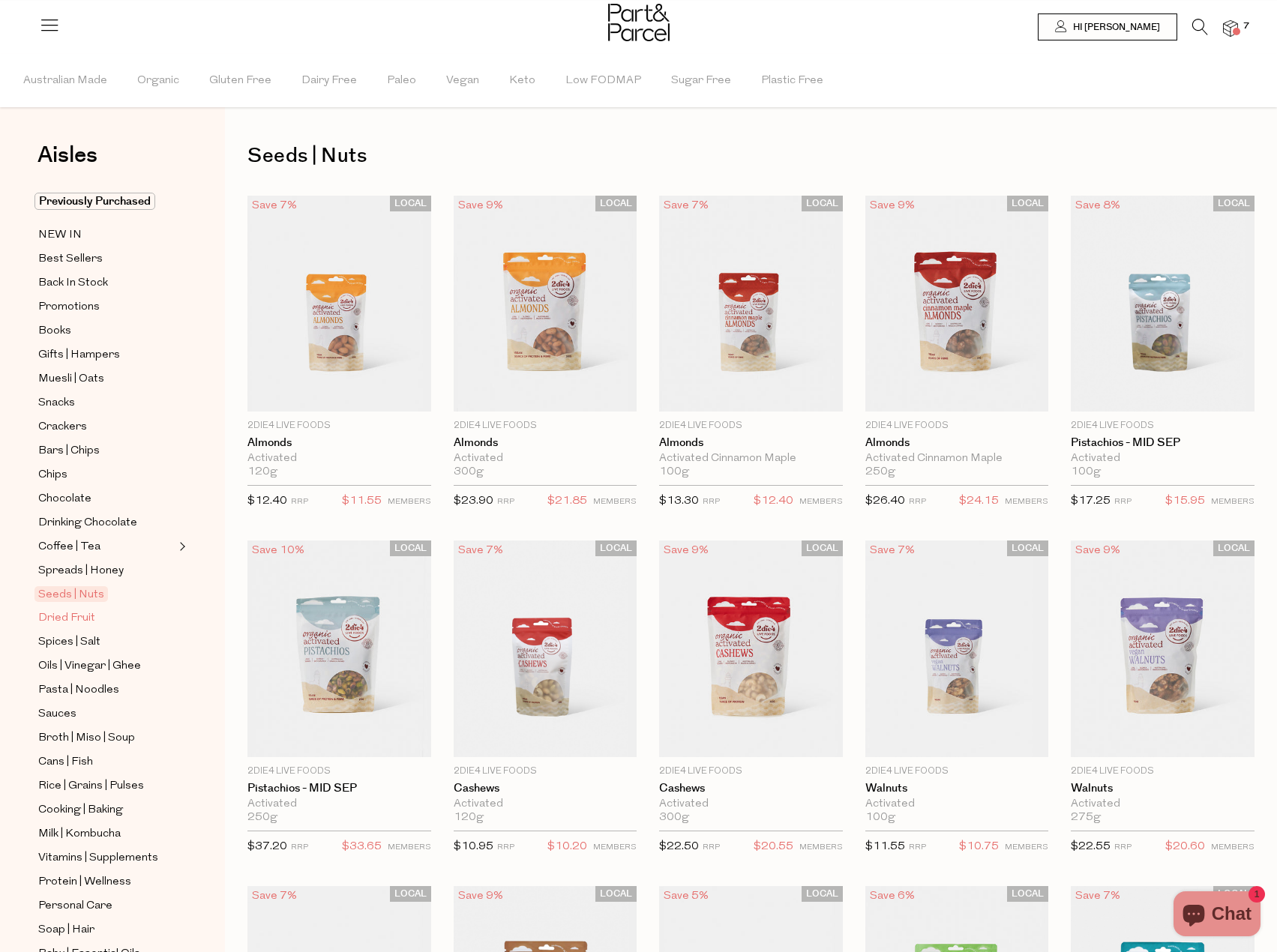
click at [86, 609] on span "Dried Fruit" at bounding box center [67, 618] width 57 height 18
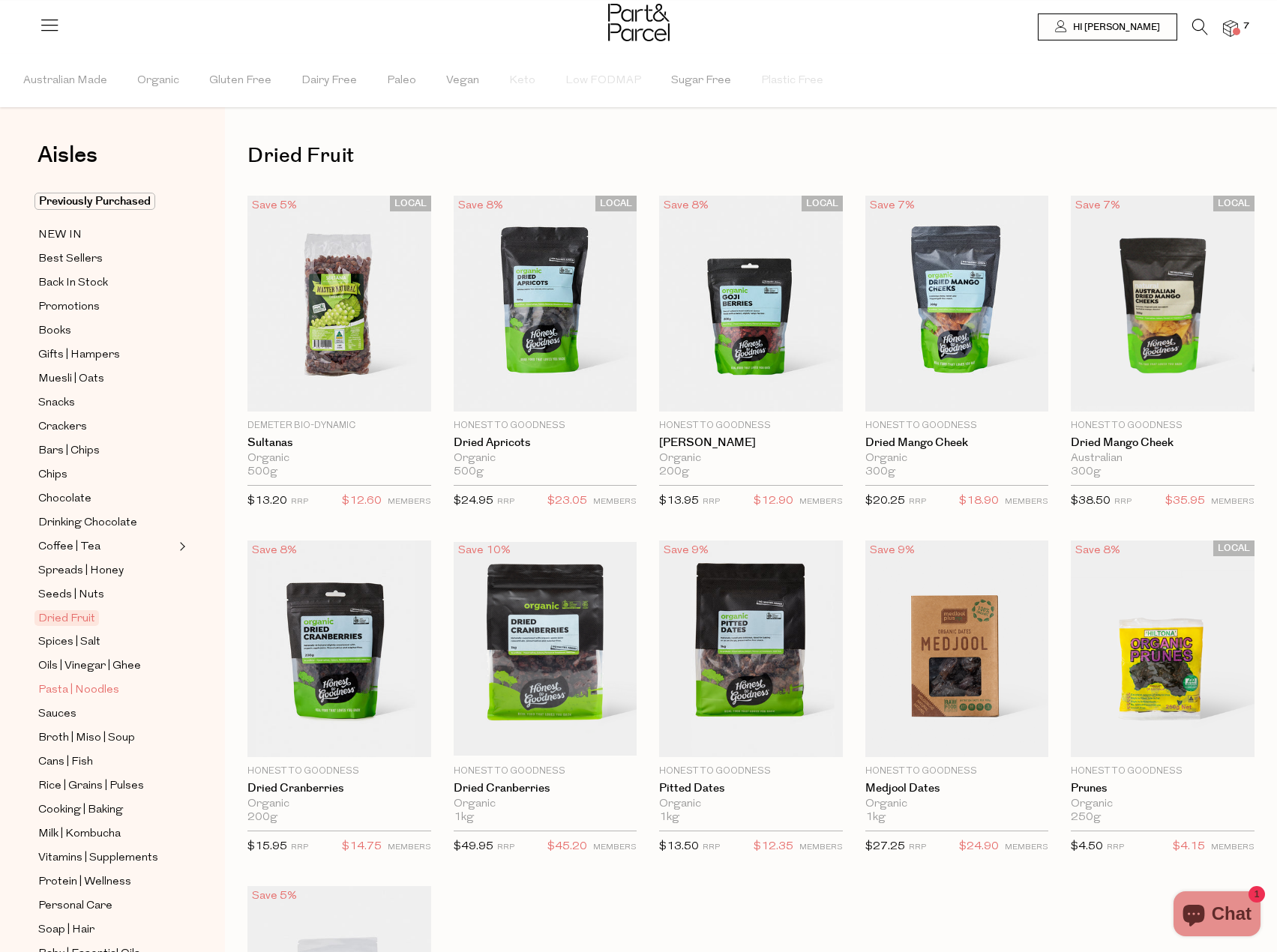
click at [103, 682] on span "Pasta | Noodles" at bounding box center [79, 691] width 81 height 18
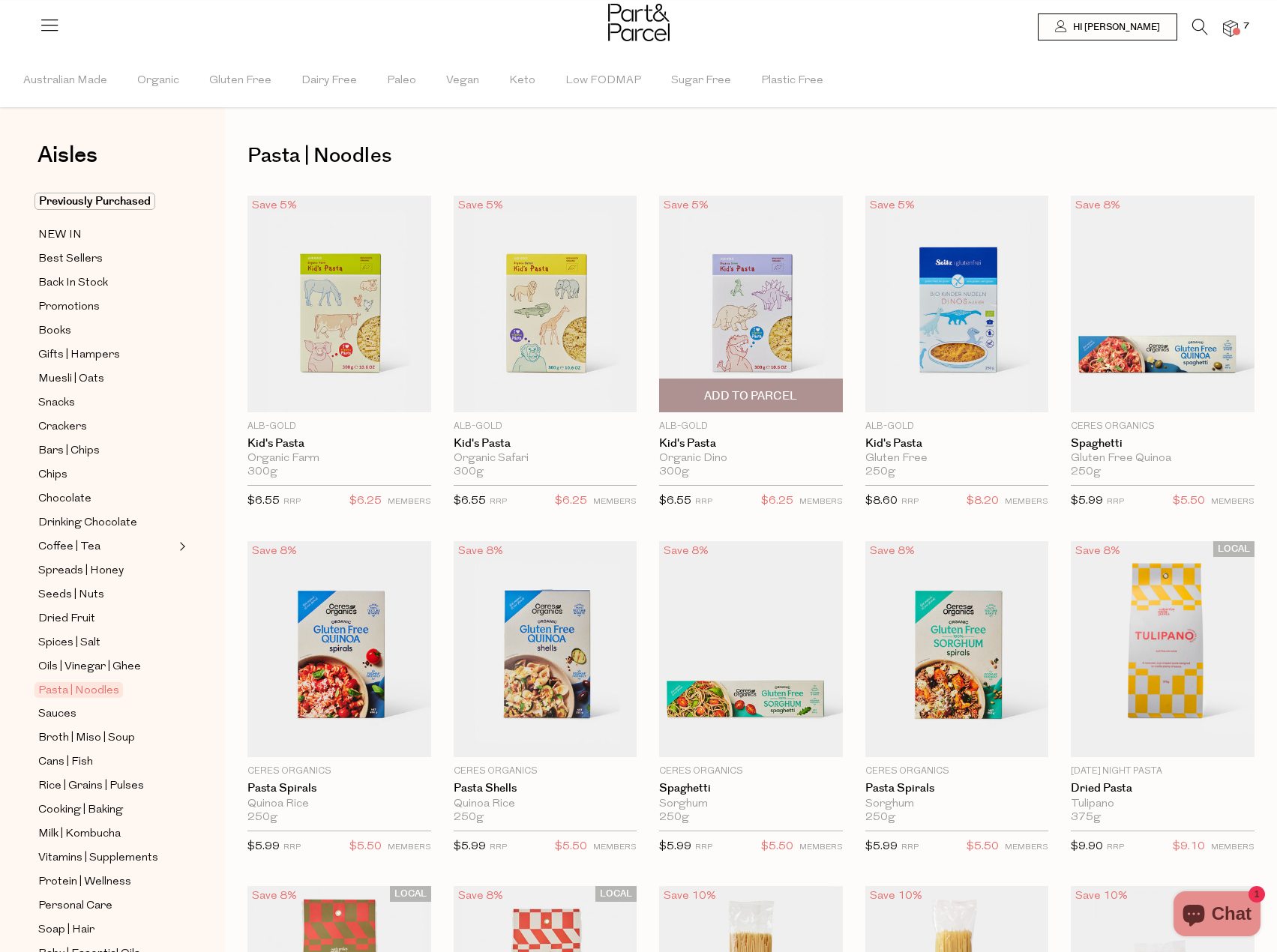
click at [796, 394] on span "Add To Parcel" at bounding box center [750, 396] width 93 height 16
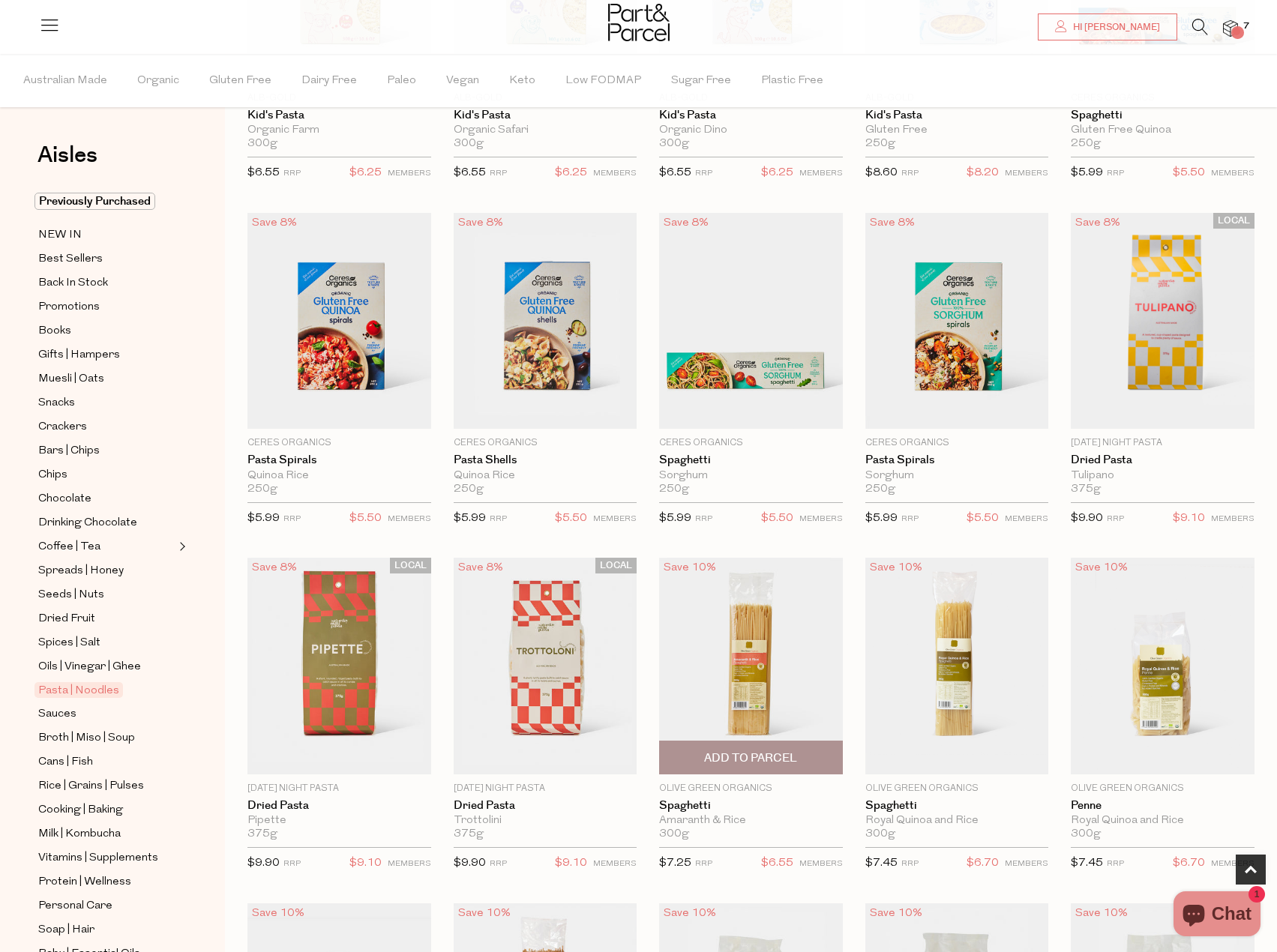
scroll to position [525, 0]
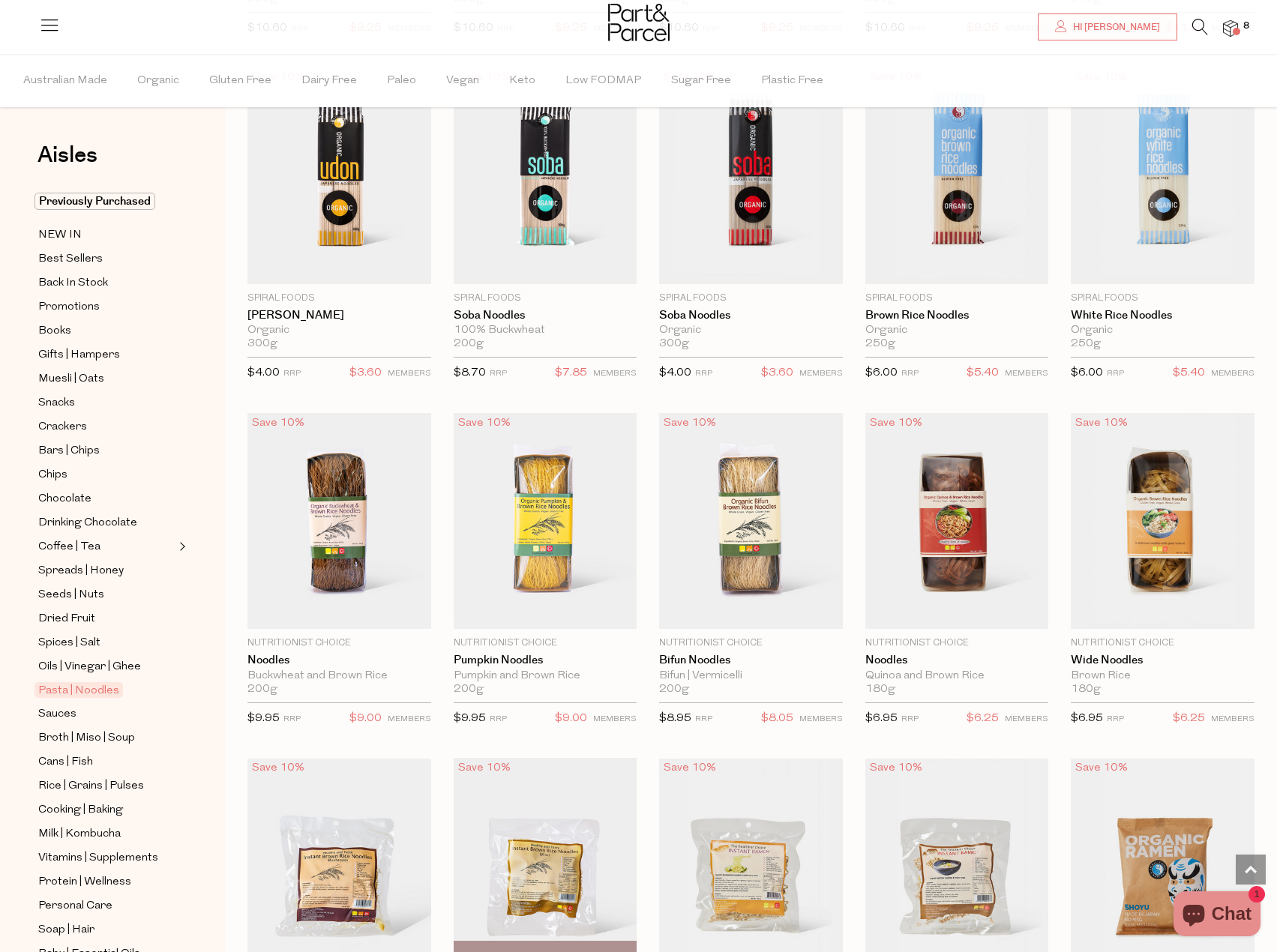
scroll to position [2850, 0]
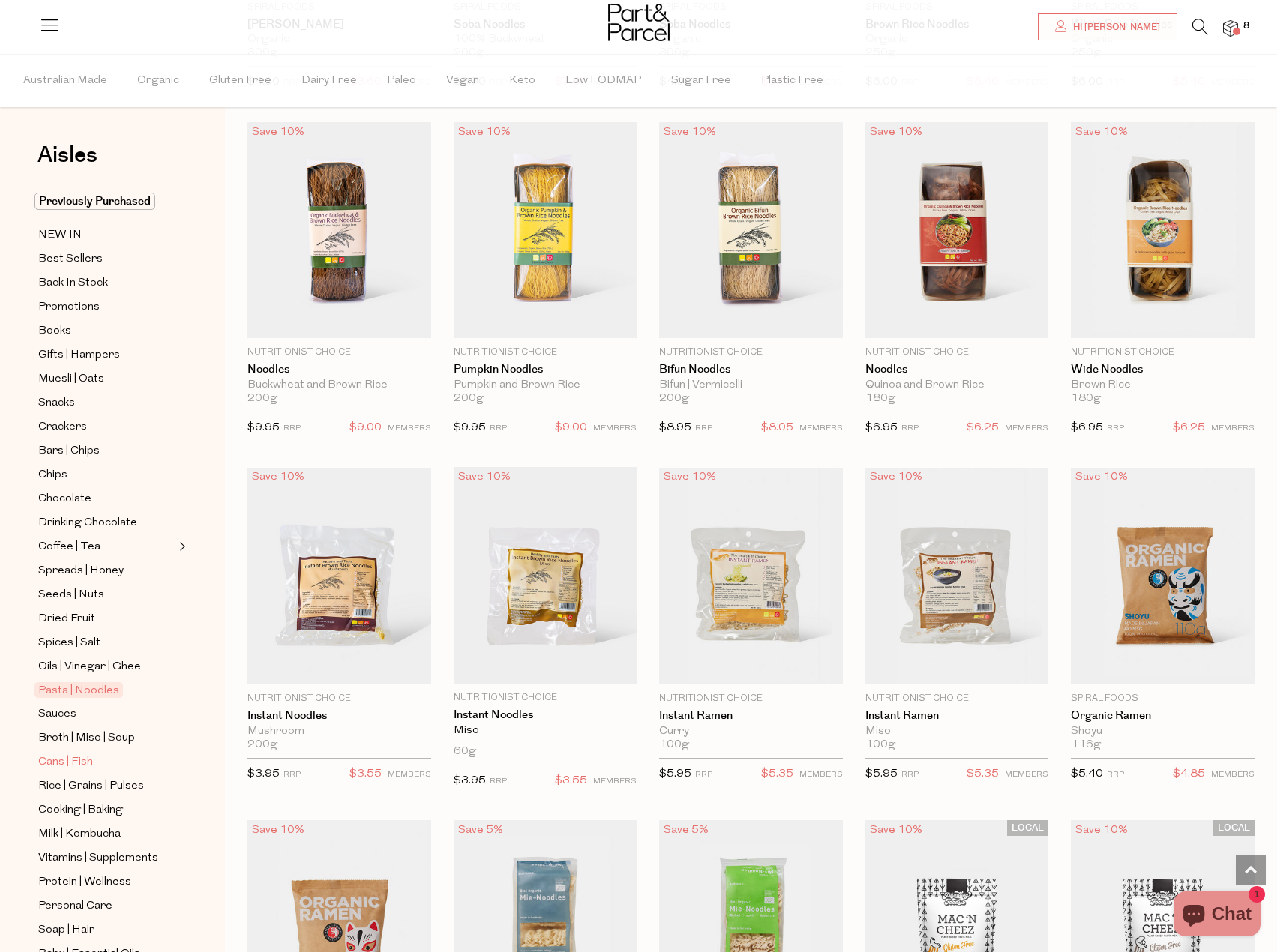
click at [65, 754] on span "Cans | Fish" at bounding box center [66, 763] width 54 height 18
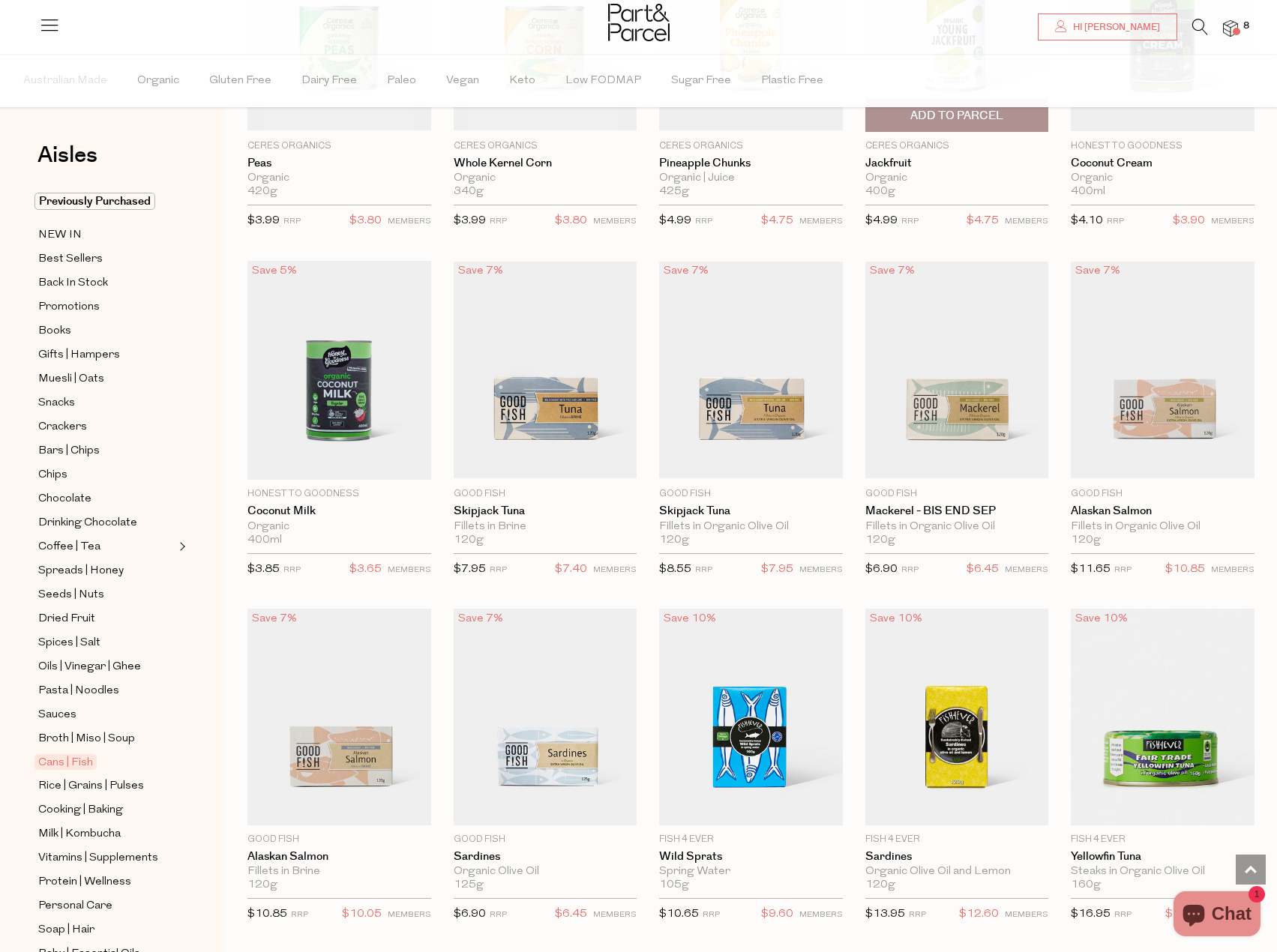
scroll to position [975, 0]
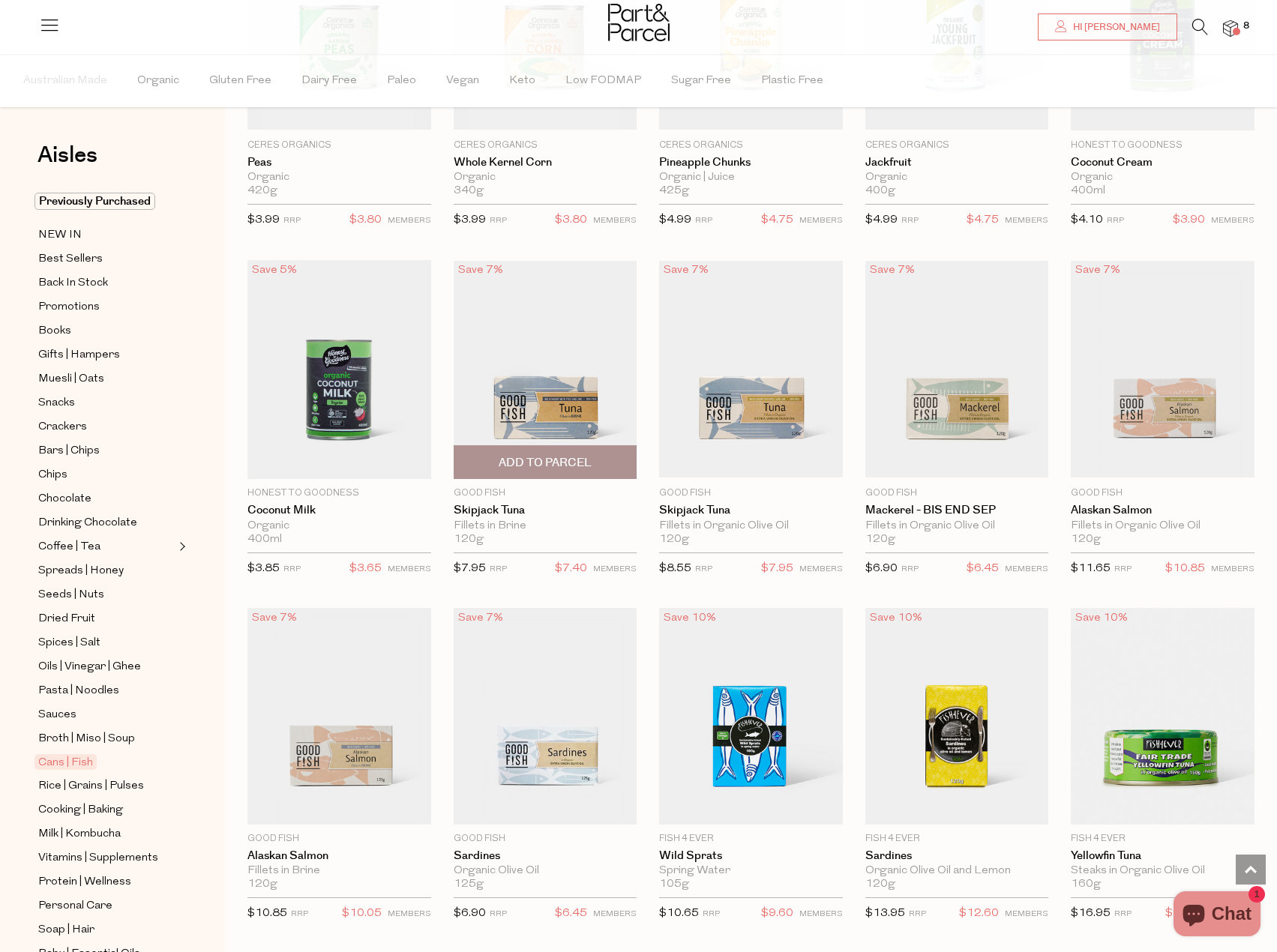
click at [583, 467] on span "Add To Parcel" at bounding box center [545, 463] width 93 height 16
click at [617, 465] on button "button" at bounding box center [614, 463] width 43 height 33
type input "2"
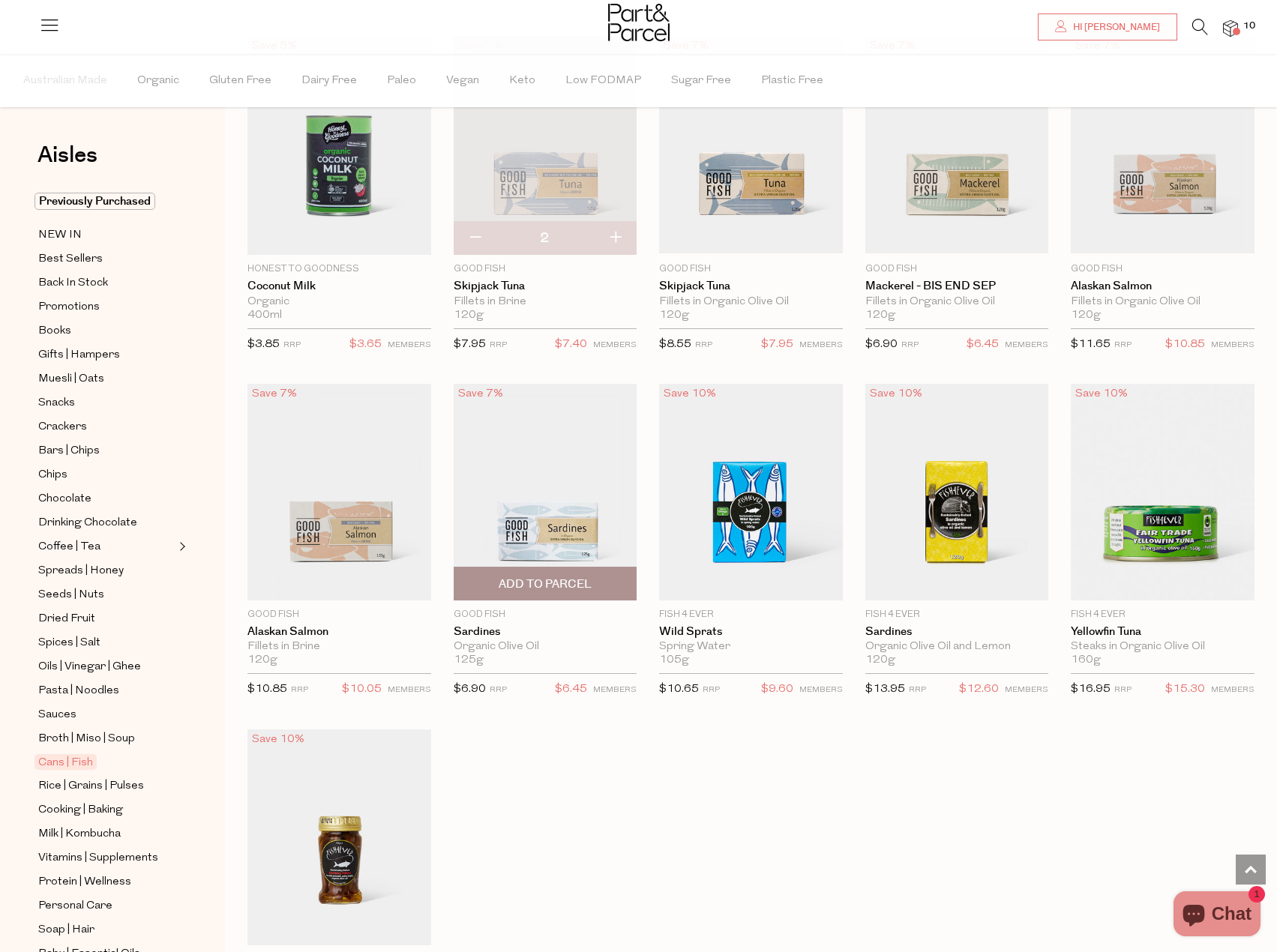
scroll to position [1200, 0]
click at [570, 576] on span "Add To Parcel" at bounding box center [545, 584] width 93 height 16
click at [630, 579] on button "button" at bounding box center [614, 583] width 43 height 33
type input "2"
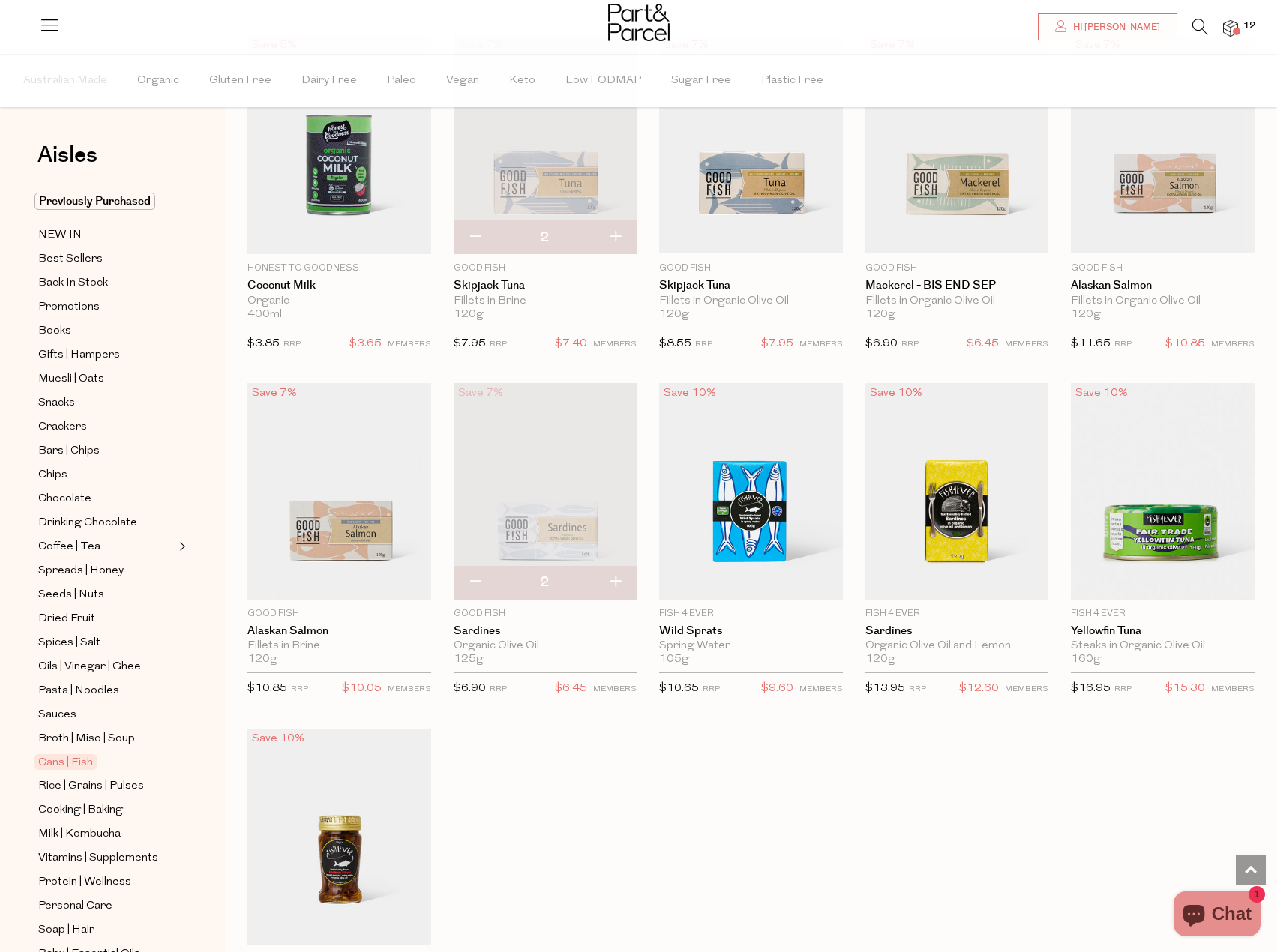
click at [613, 228] on button "button" at bounding box center [614, 238] width 43 height 33
type input "3"
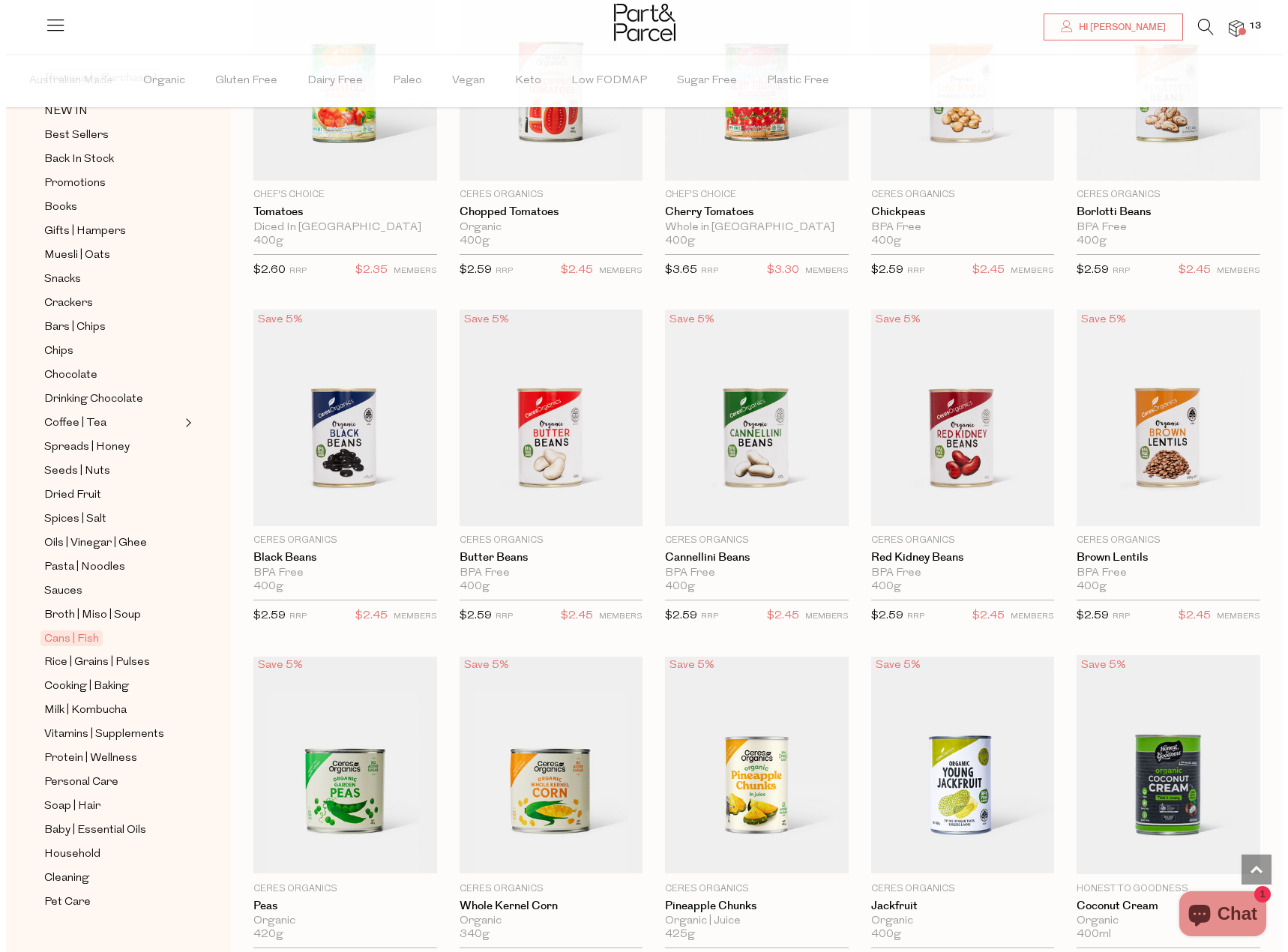
scroll to position [225, 0]
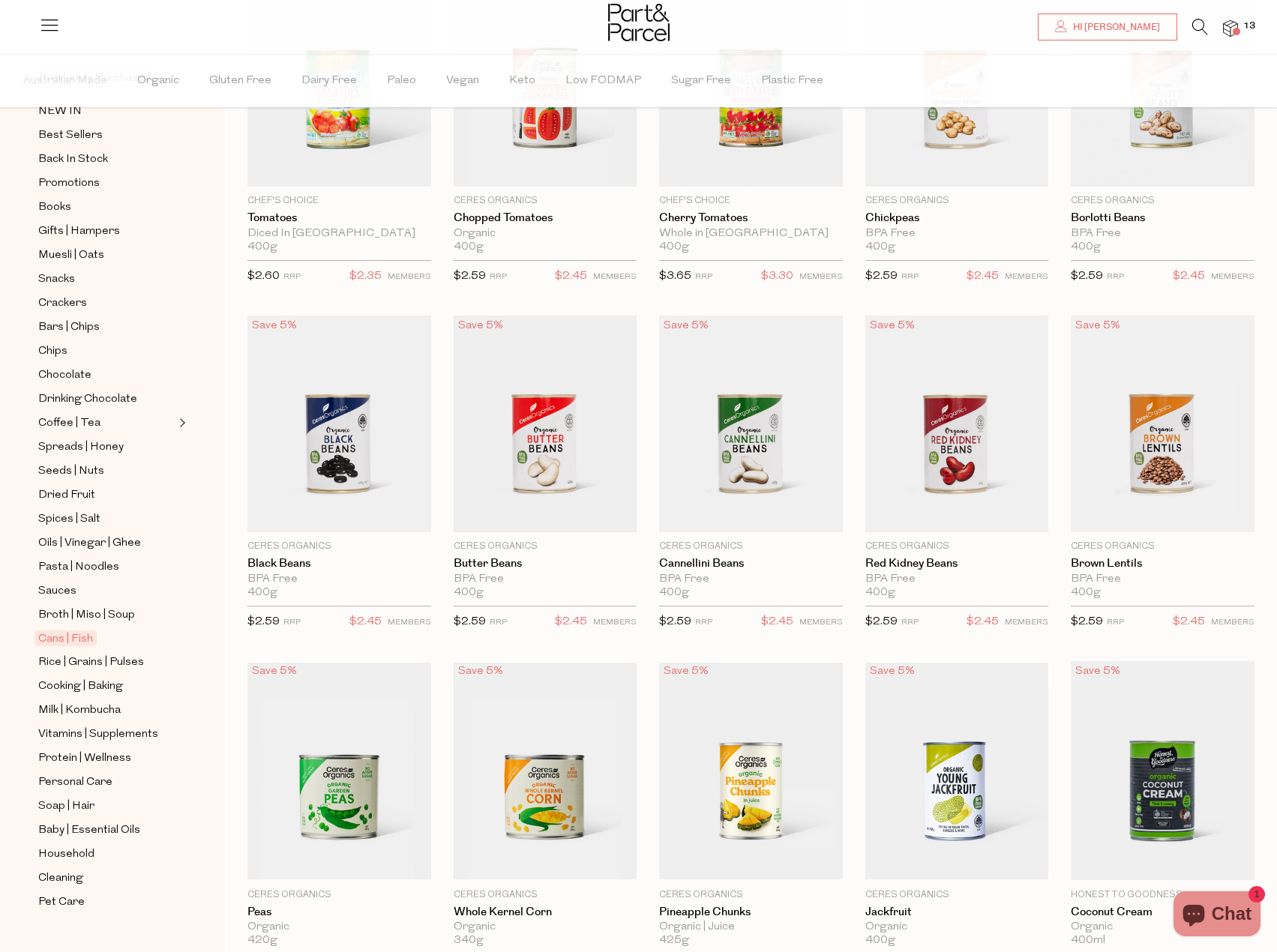
click at [1231, 39] on div at bounding box center [638, 25] width 1277 height 49
click at [1231, 33] on img at bounding box center [1230, 29] width 15 height 18
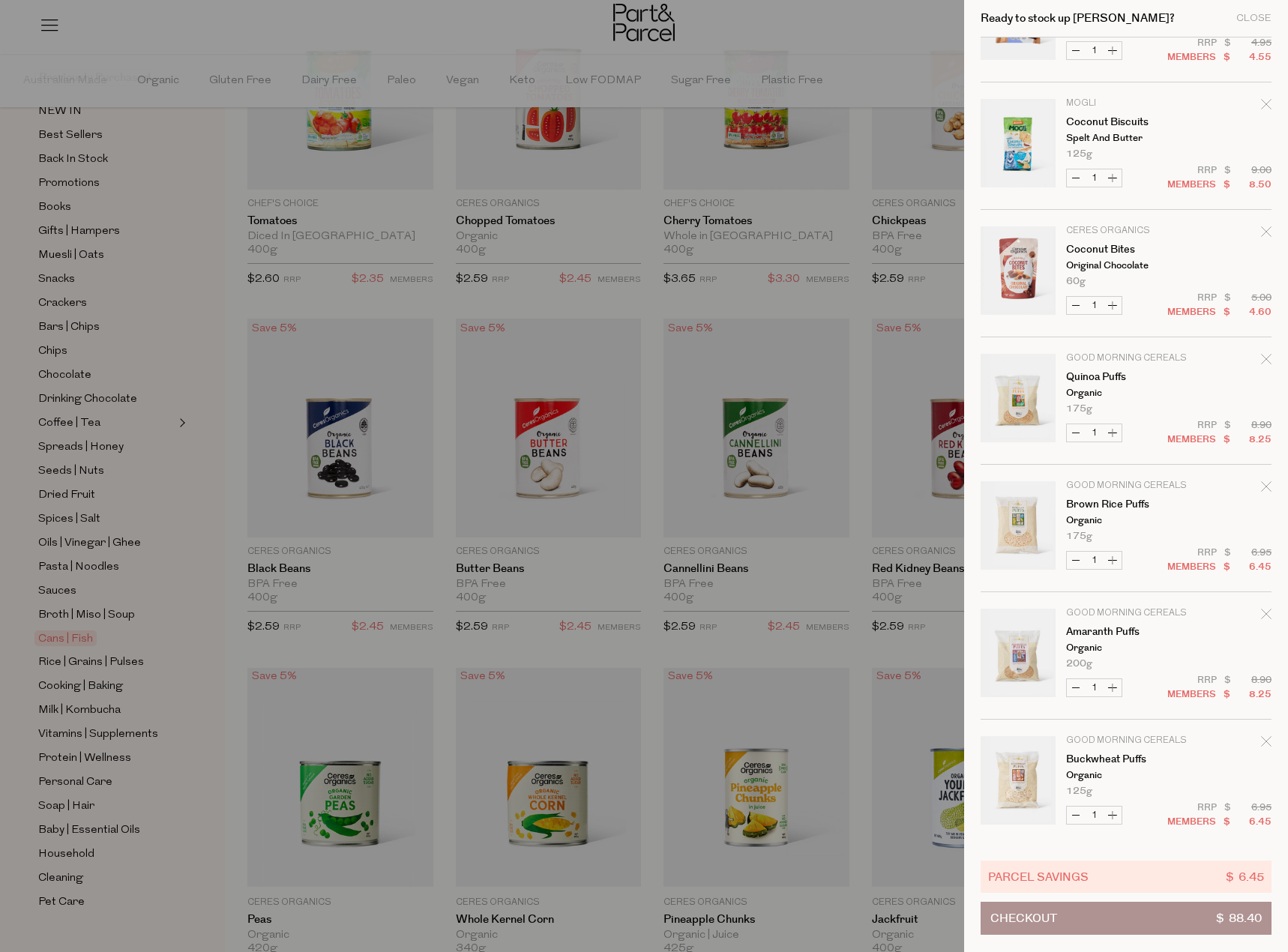
scroll to position [469, 0]
click at [1064, 915] on button "Checkout $ 88.40" at bounding box center [1126, 919] width 291 height 33
